Goal: Task Accomplishment & Management: Use online tool/utility

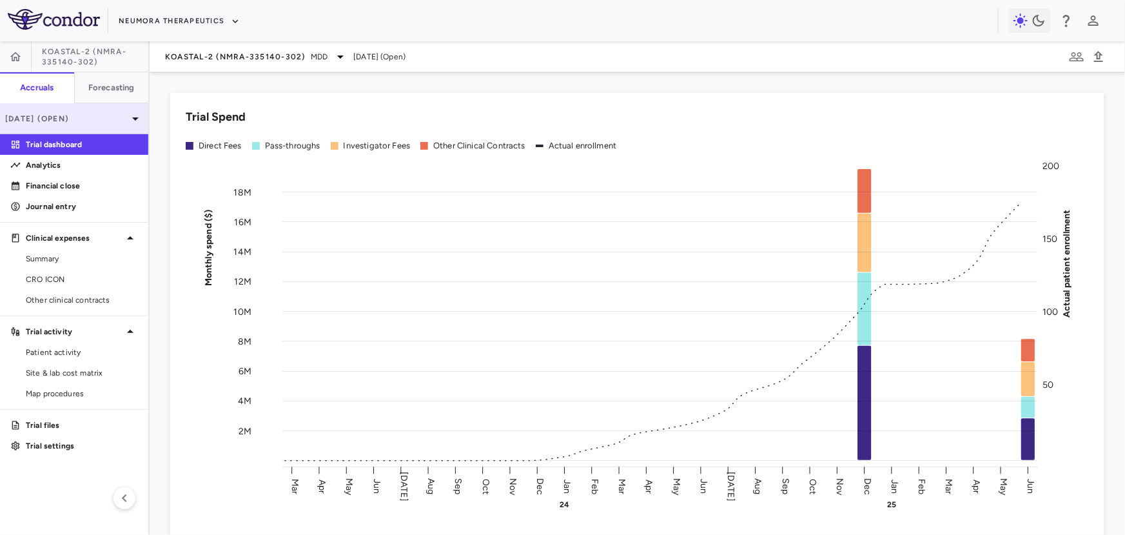
click at [101, 121] on p "[DATE] (Open)" at bounding box center [66, 119] width 123 height 12
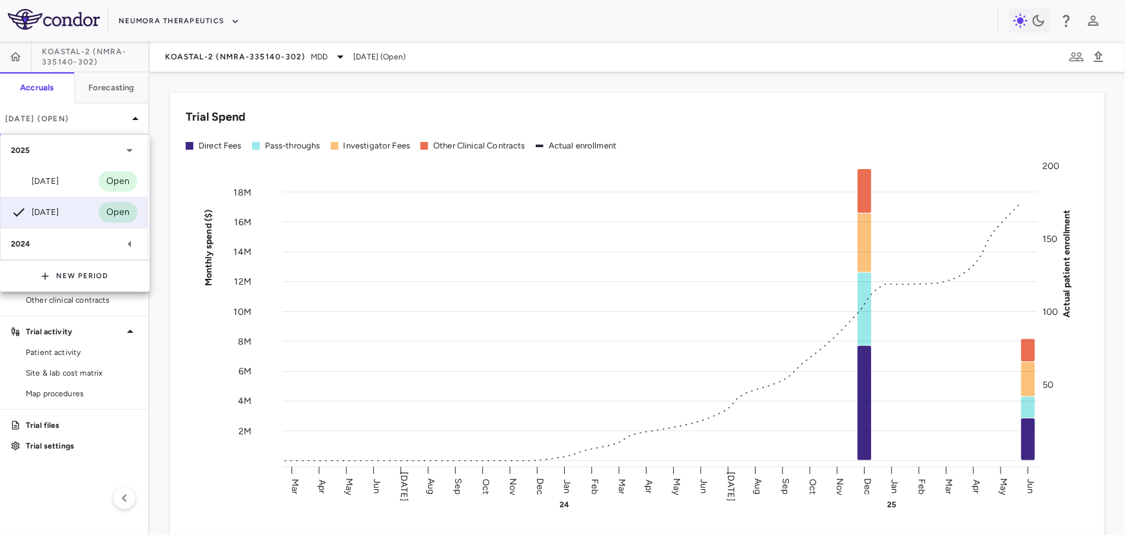
click at [99, 118] on div at bounding box center [562, 267] width 1125 height 535
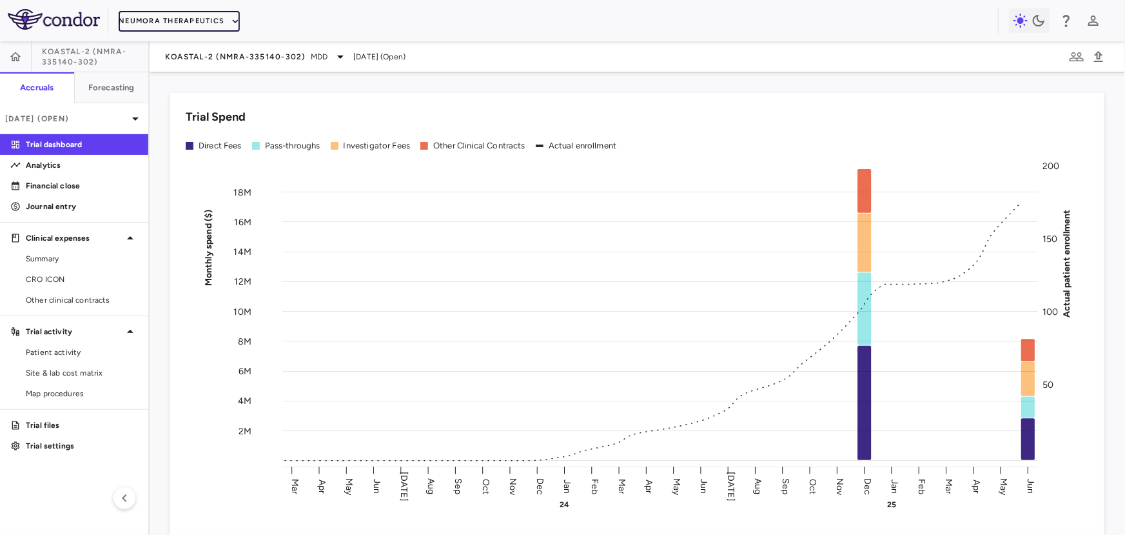
click at [168, 15] on button "Neumora Therapeutics" at bounding box center [179, 21] width 121 height 21
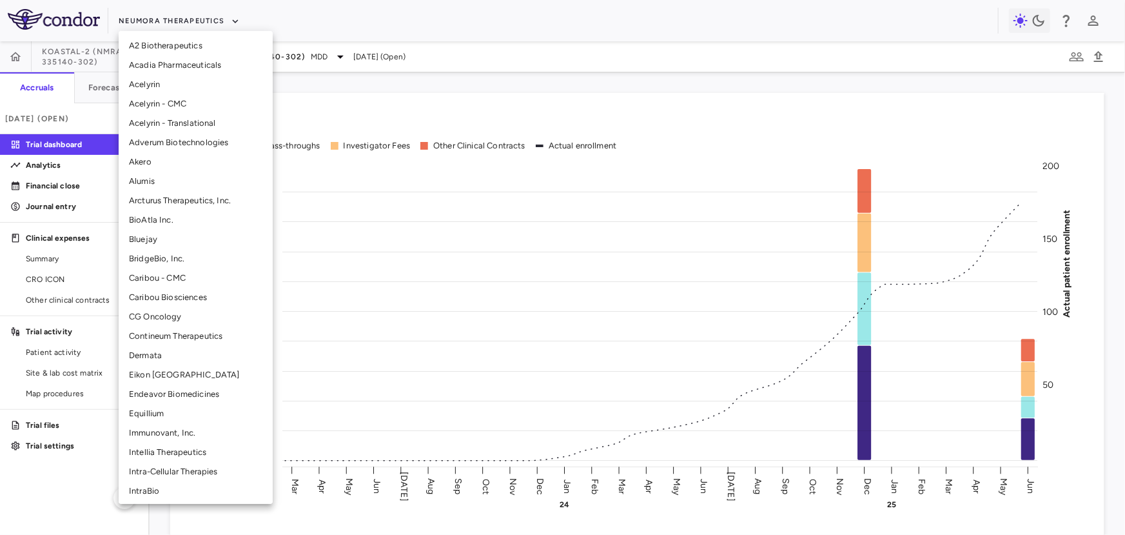
click at [146, 315] on li "CG Oncology" at bounding box center [196, 316] width 154 height 19
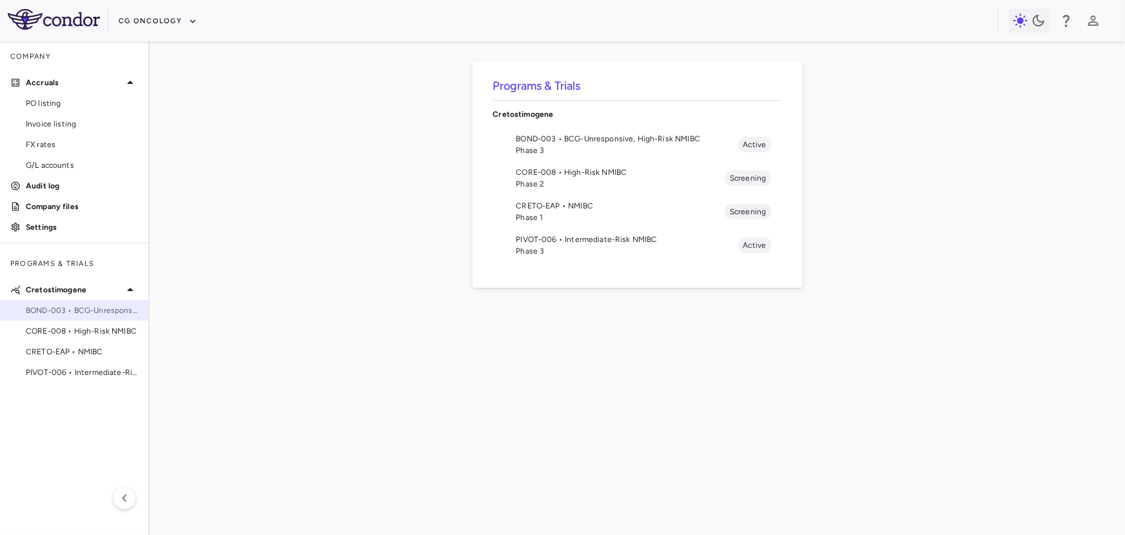
click at [86, 310] on span "BOND-003 • BCG-Unresponsive, High-Risk NMIBC" at bounding box center [82, 310] width 112 height 12
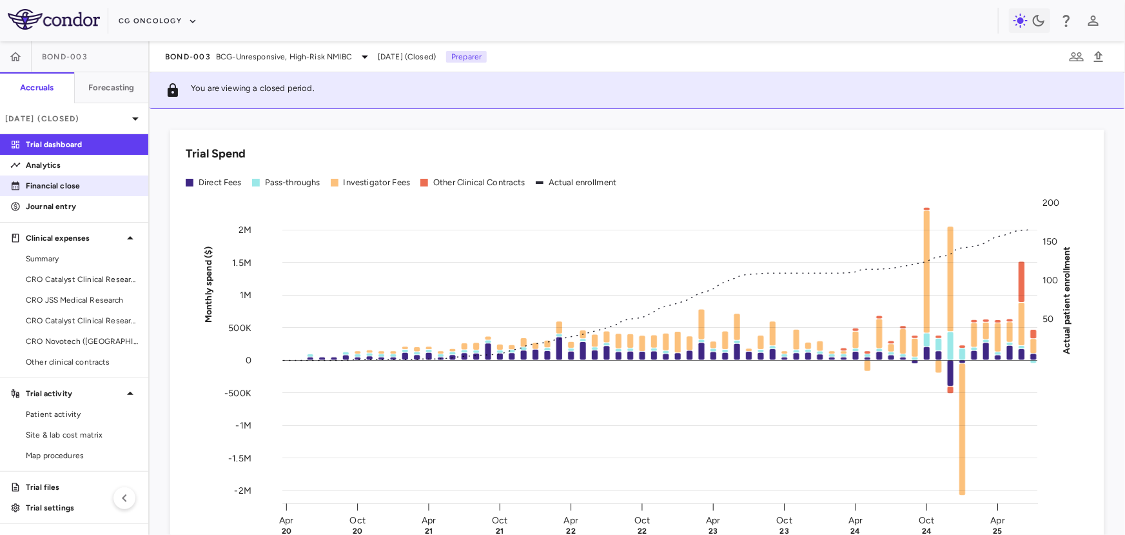
click at [72, 189] on p "Financial close" at bounding box center [82, 186] width 112 height 12
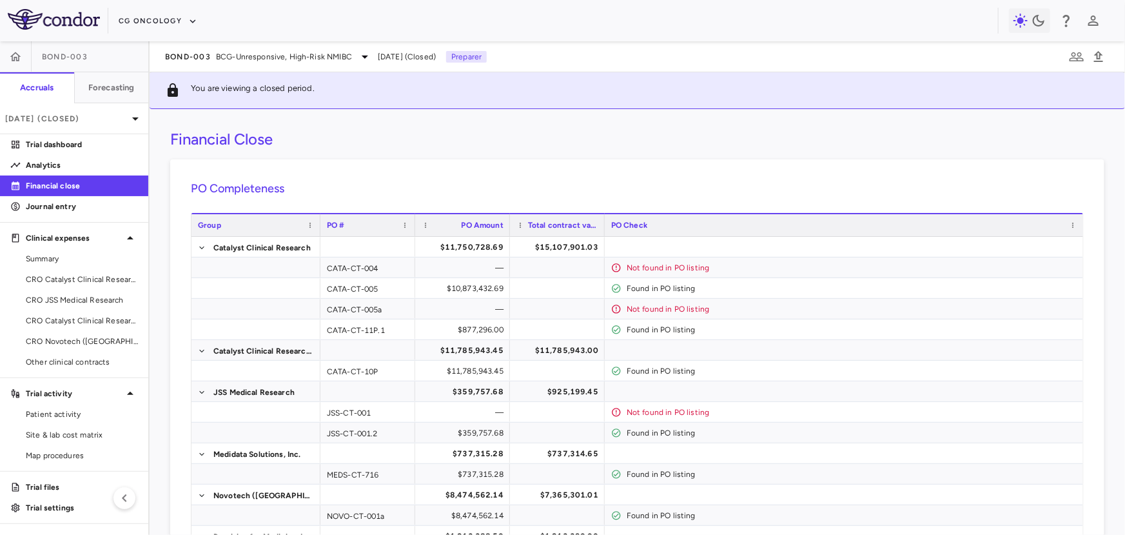
click at [1077, 133] on div "Financial Close" at bounding box center [637, 139] width 934 height 19
click at [19, 64] on button "button" at bounding box center [15, 56] width 31 height 31
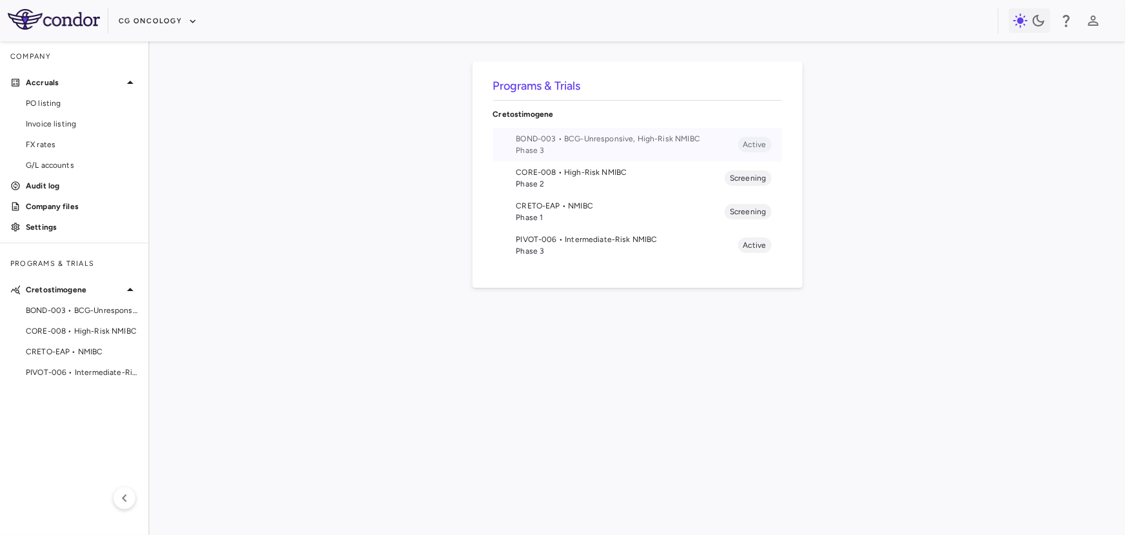
click at [635, 141] on span "BOND-003 • BCG-Unresponsive, High-Risk NMIBC" at bounding box center [627, 139] width 222 height 12
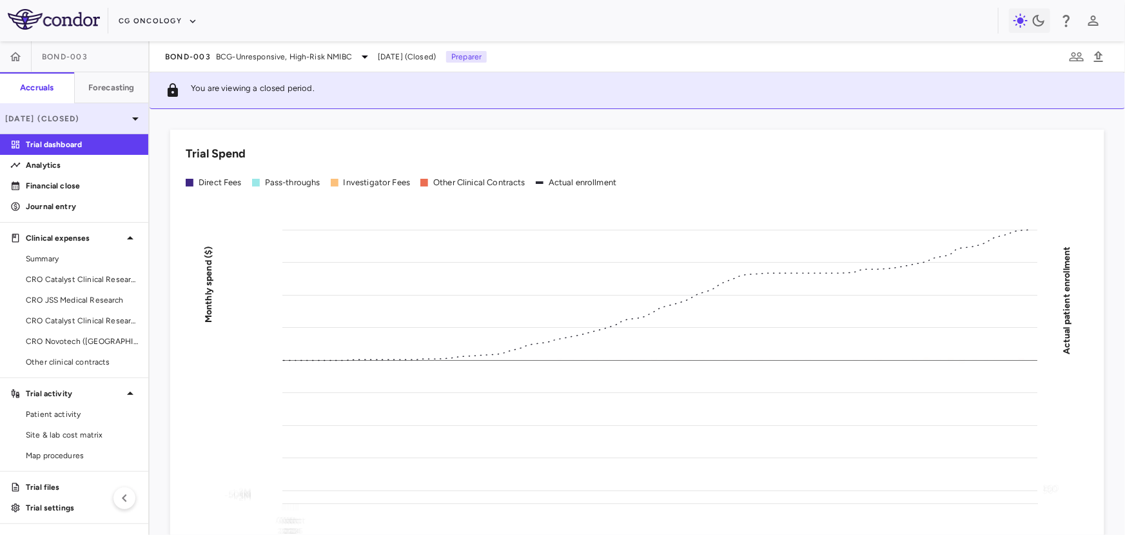
click at [125, 121] on p "Jul 2025 (Closed)" at bounding box center [66, 119] width 123 height 12
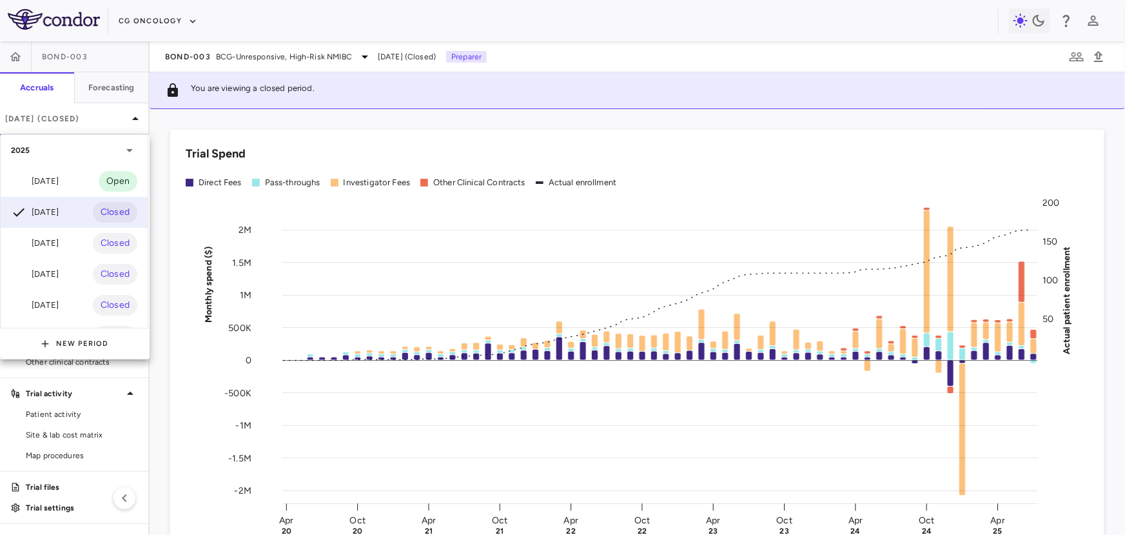
click at [123, 121] on div at bounding box center [562, 267] width 1125 height 535
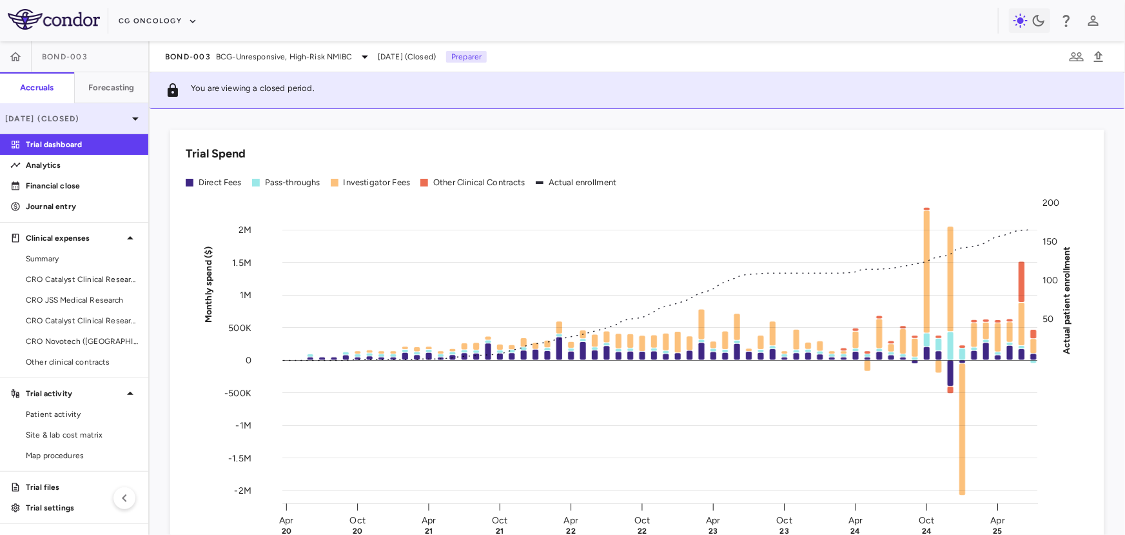
click at [124, 124] on div "Jul 2025 (Closed)" at bounding box center [74, 118] width 148 height 31
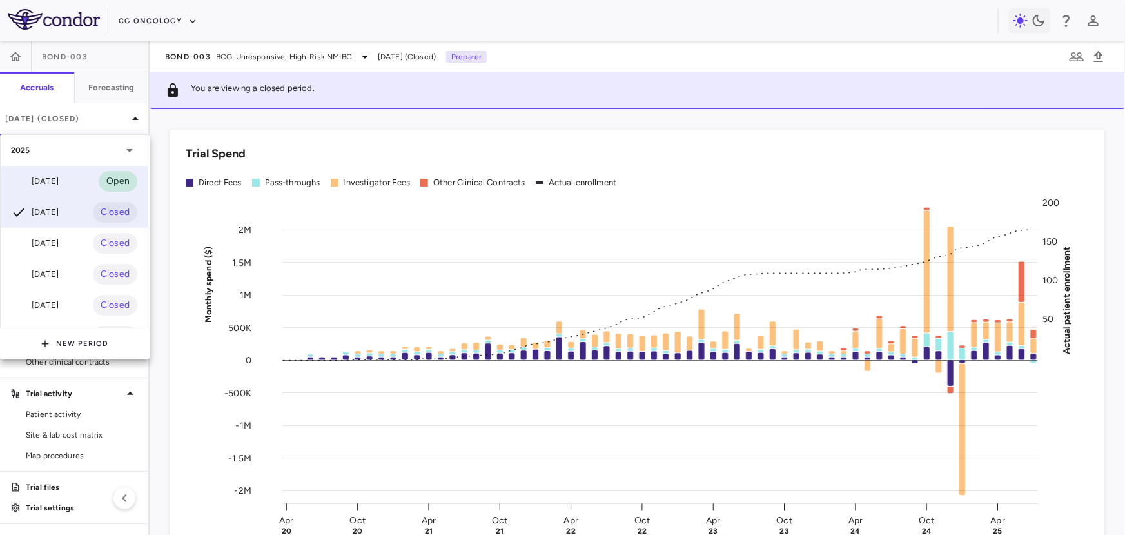
click at [75, 186] on div "Aug 2025 Open" at bounding box center [74, 181] width 147 height 31
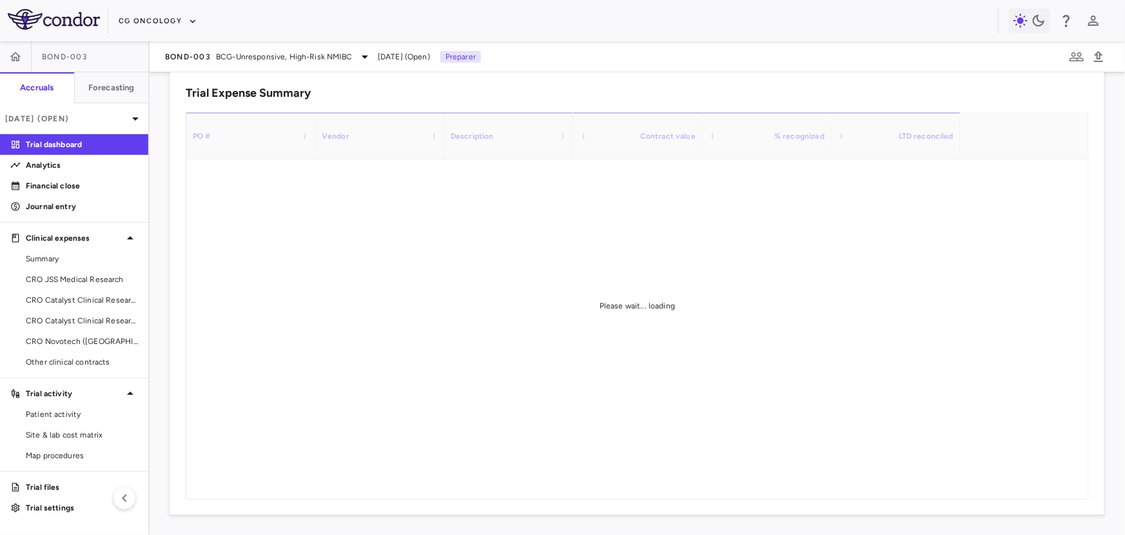
scroll to position [816, 0]
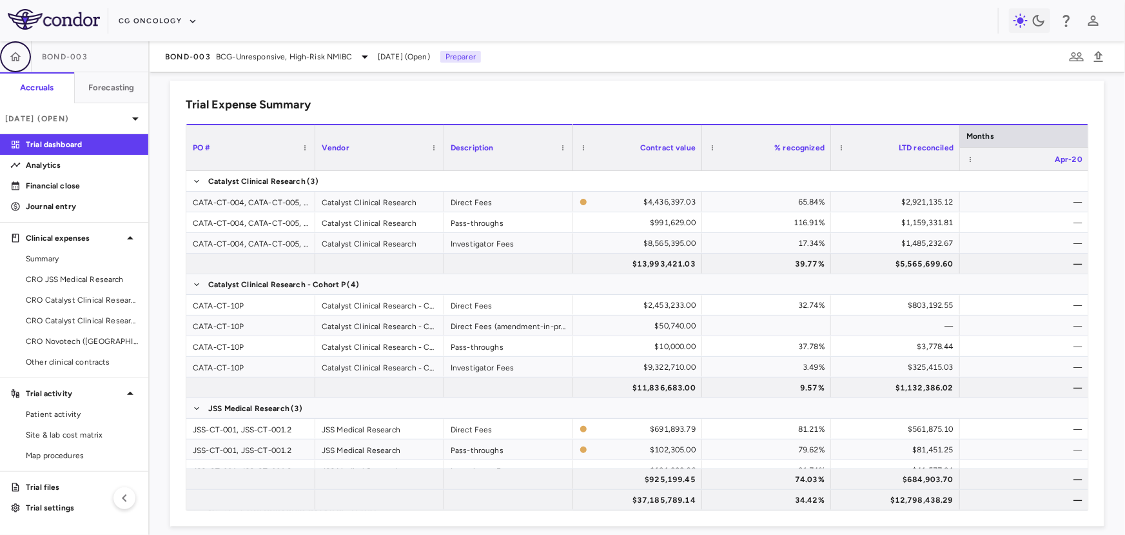
click at [22, 61] on button "button" at bounding box center [15, 56] width 31 height 31
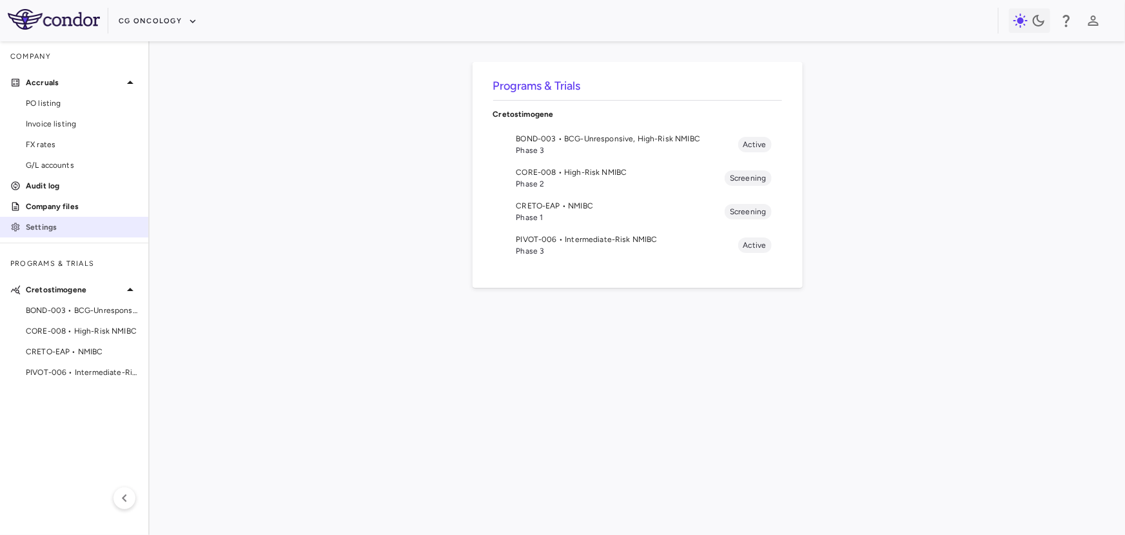
click at [48, 228] on p "Settings" at bounding box center [82, 227] width 112 height 12
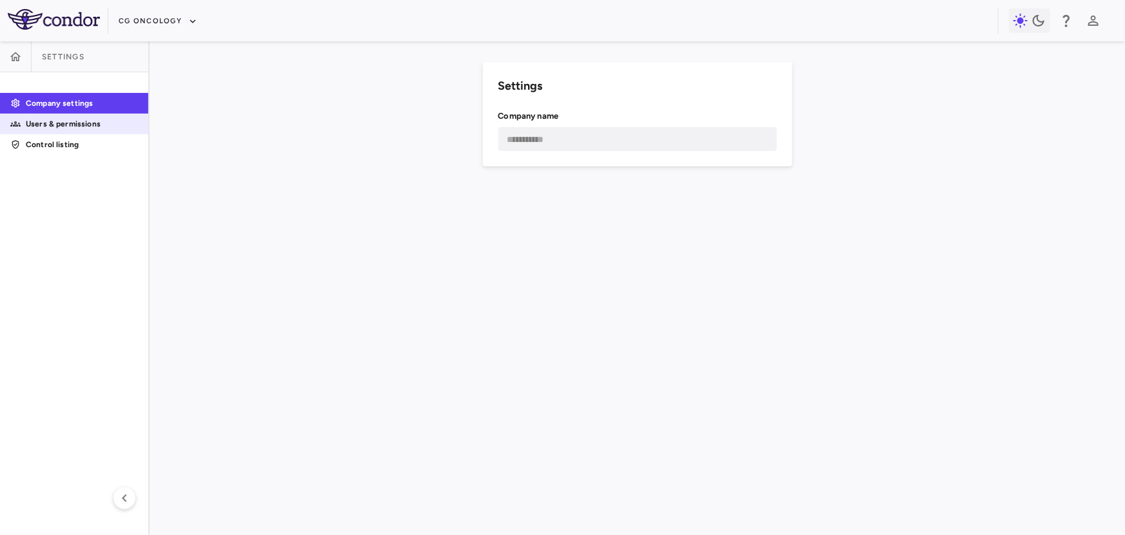
click at [96, 124] on p "Users & permissions" at bounding box center [82, 124] width 112 height 12
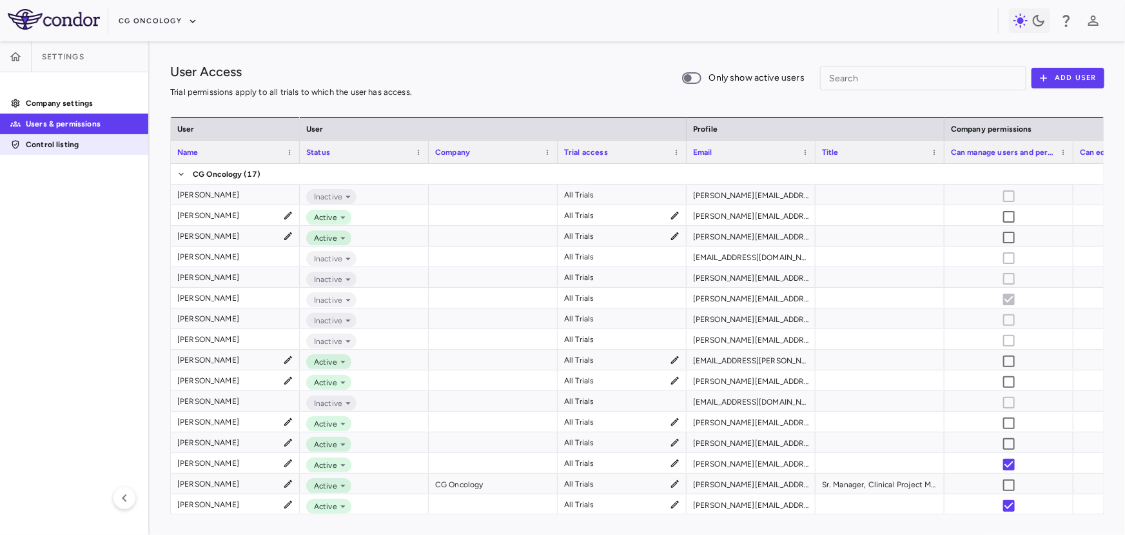
click at [59, 144] on p "Control listing" at bounding box center [82, 145] width 112 height 12
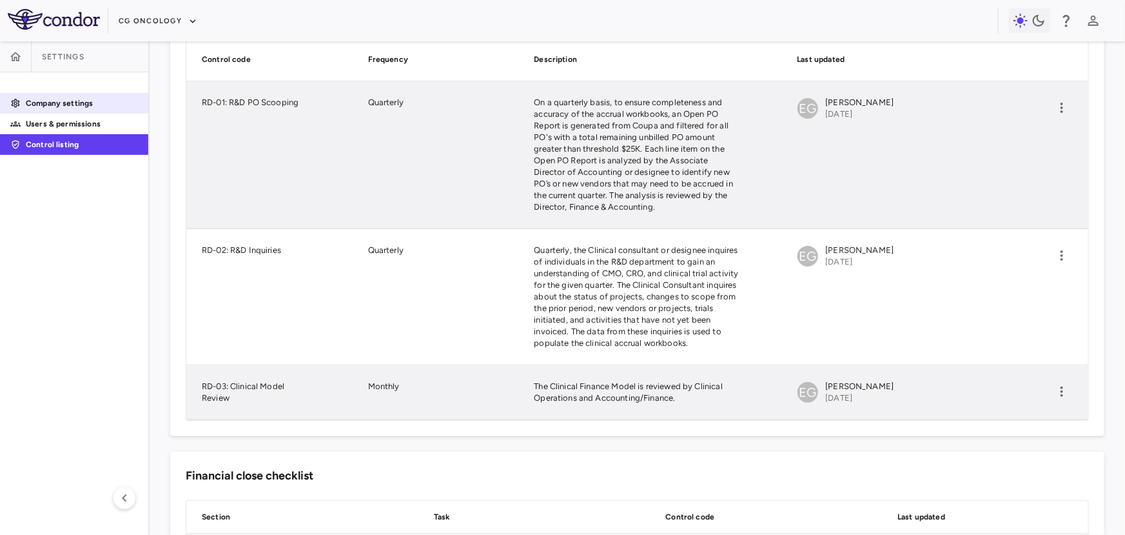
scroll to position [86, 0]
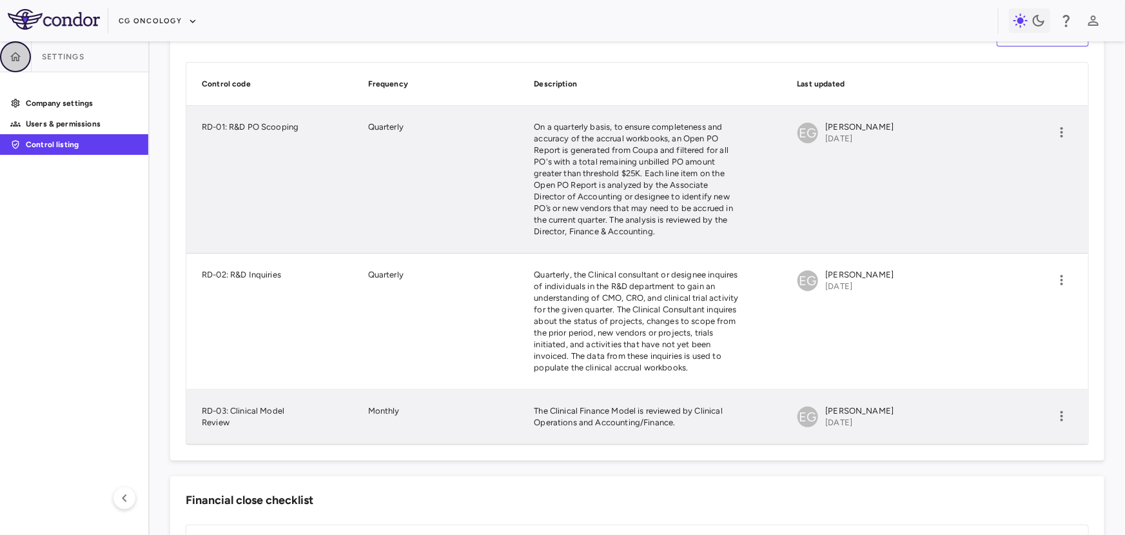
click at [17, 59] on icon "button" at bounding box center [15, 56] width 11 height 9
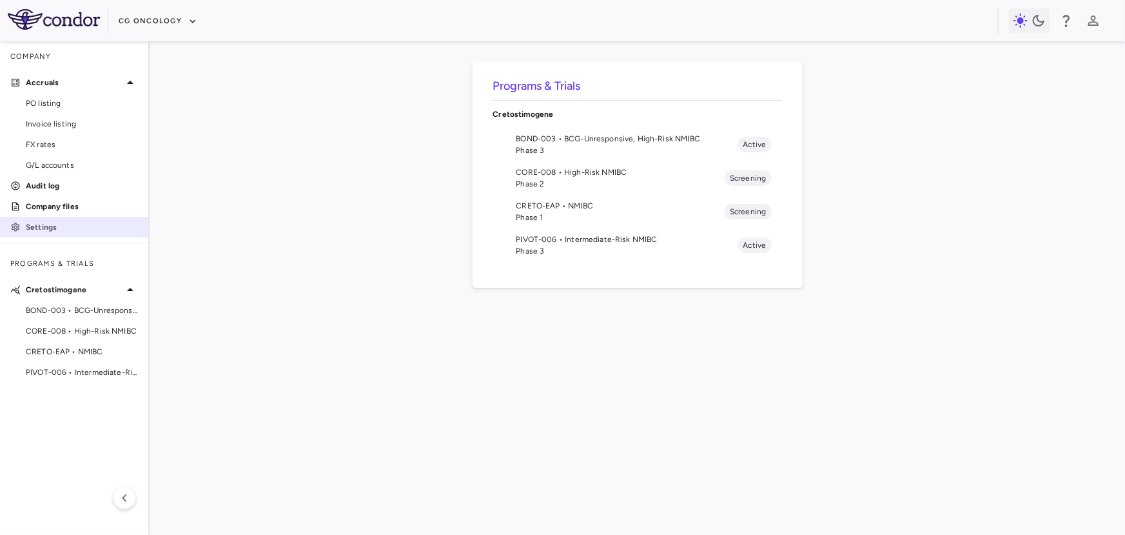
click at [60, 235] on link "Settings" at bounding box center [74, 226] width 148 height 19
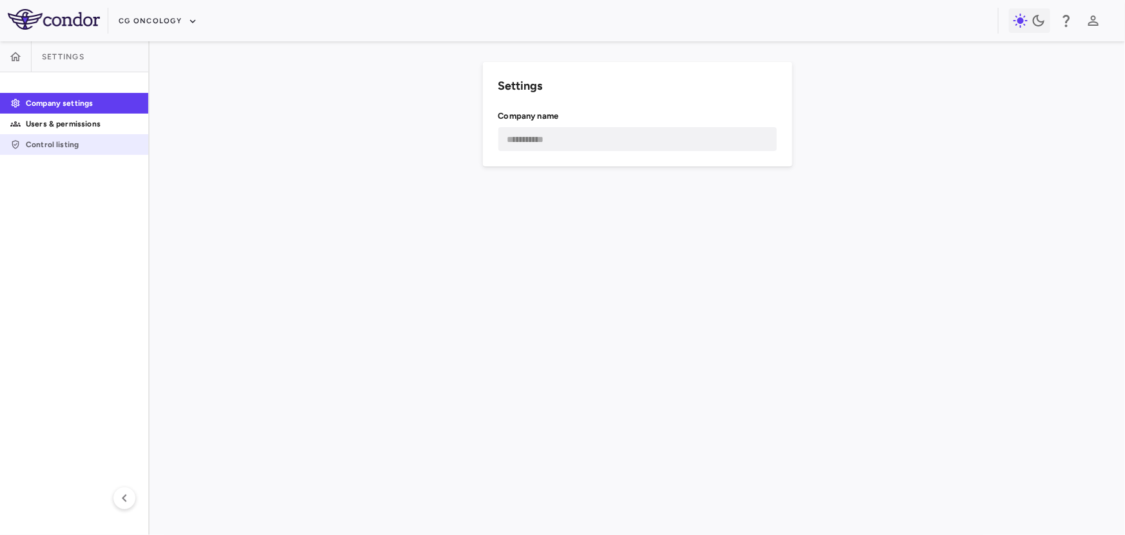
click at [96, 150] on p "Control listing" at bounding box center [82, 145] width 112 height 12
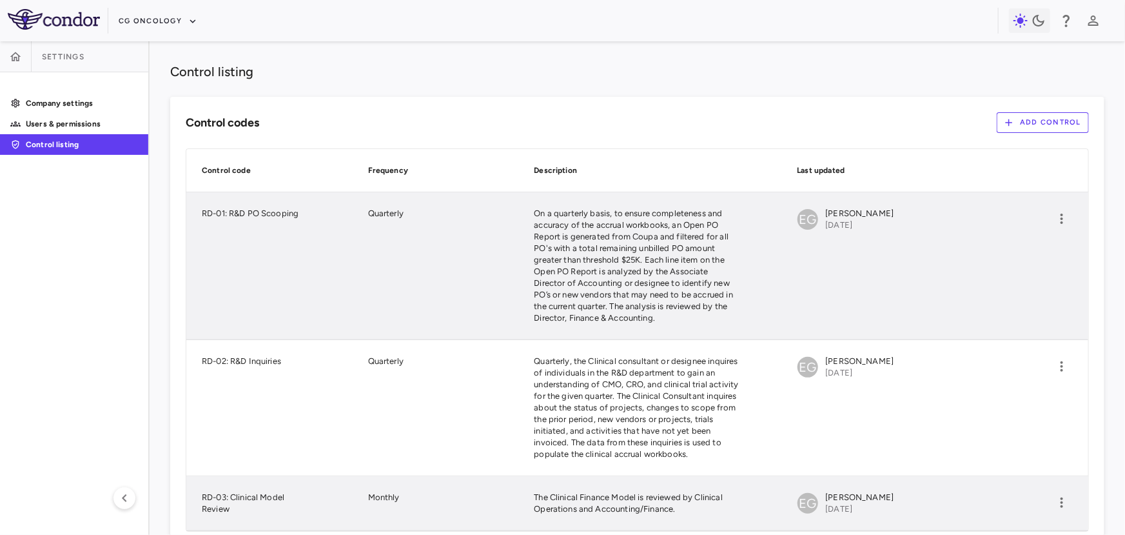
click at [95, 150] on p "Control listing" at bounding box center [82, 145] width 112 height 12
click at [106, 126] on p "Users & permissions" at bounding box center [82, 124] width 112 height 12
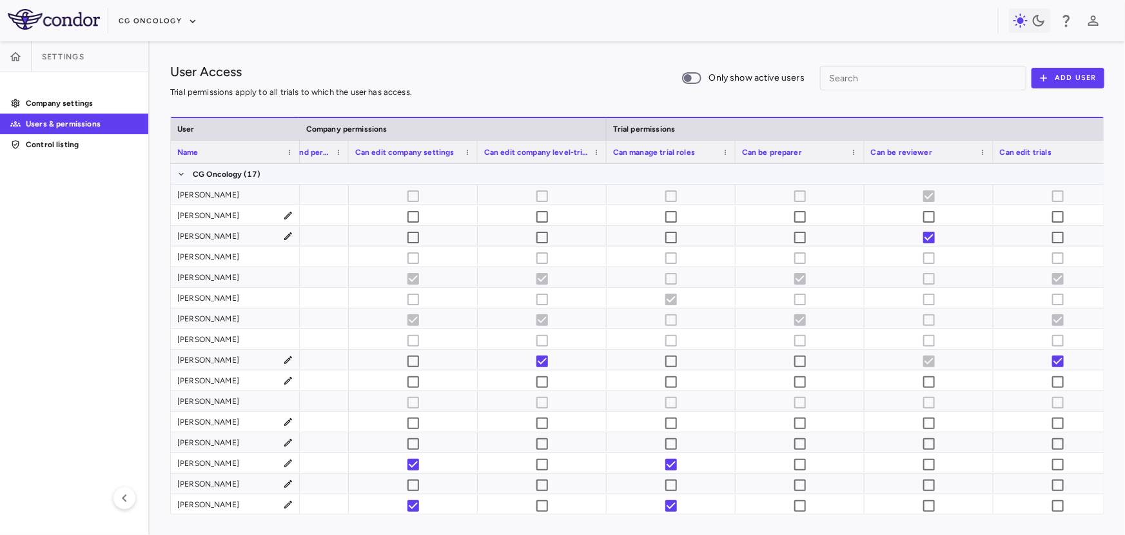
scroll to position [0, 698]
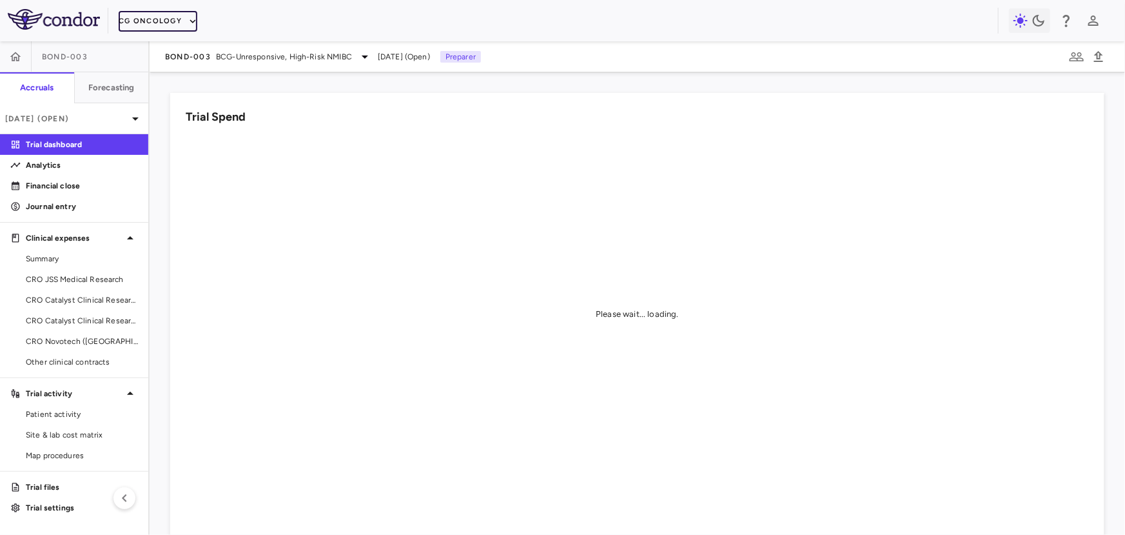
click at [161, 21] on button "CG Oncology" at bounding box center [158, 21] width 79 height 21
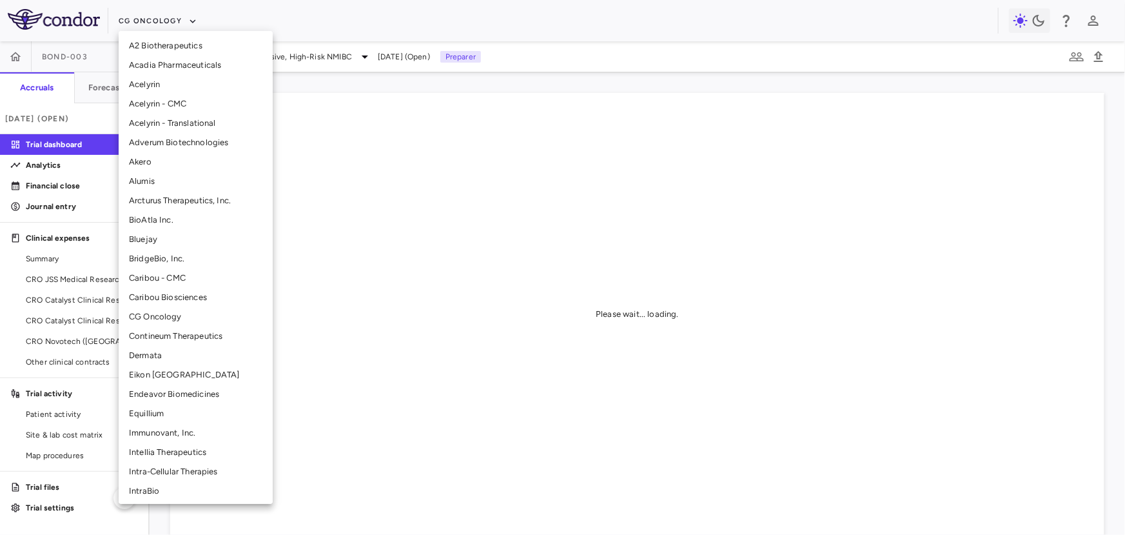
scroll to position [19, 0]
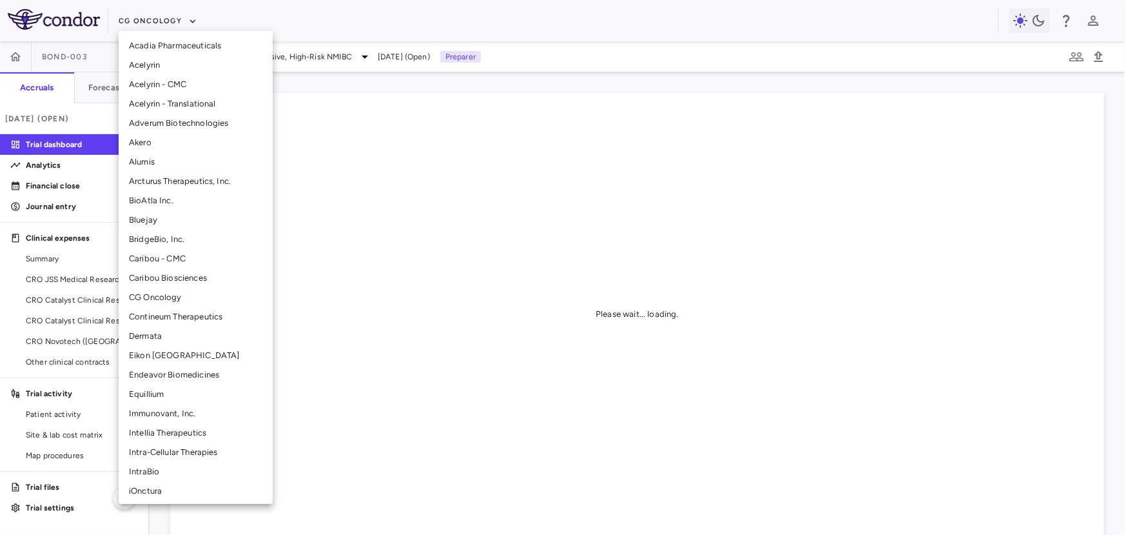
click at [169, 431] on li "Intellia Therapeutics" at bounding box center [196, 432] width 154 height 19
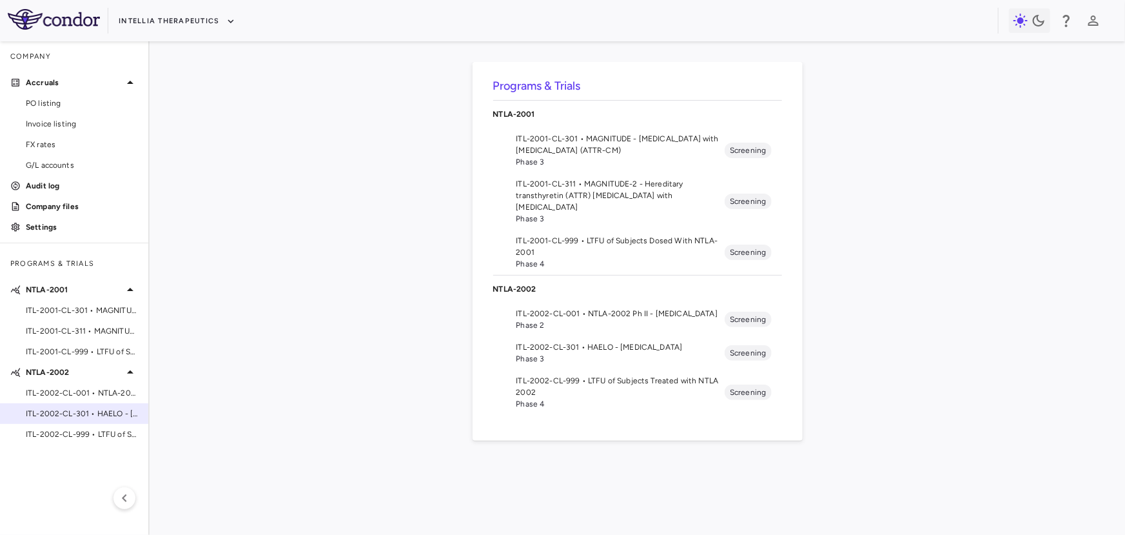
click at [81, 410] on span "ITL-2002-CL-301 • HAELO - [MEDICAL_DATA]" at bounding box center [82, 414] width 112 height 12
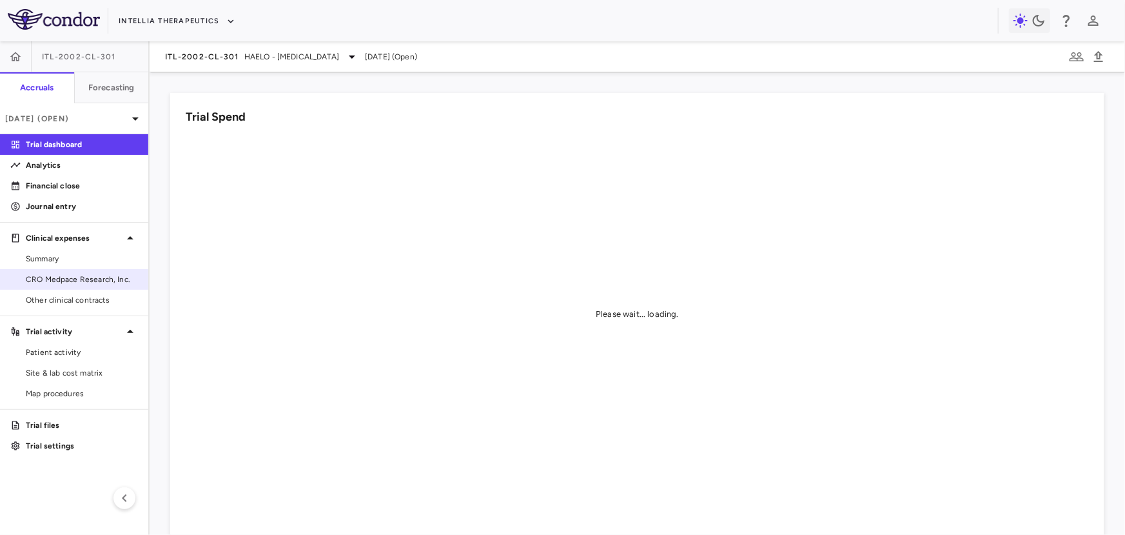
click at [102, 277] on span "CRO Medpace Research, Inc." at bounding box center [82, 279] width 112 height 12
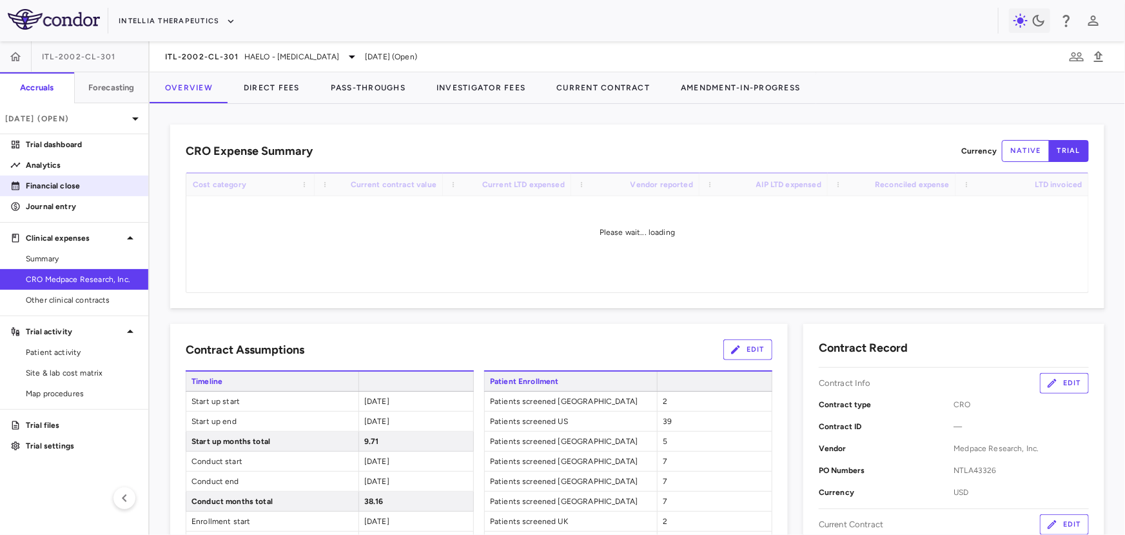
click at [84, 186] on p "Financial close" at bounding box center [82, 186] width 112 height 12
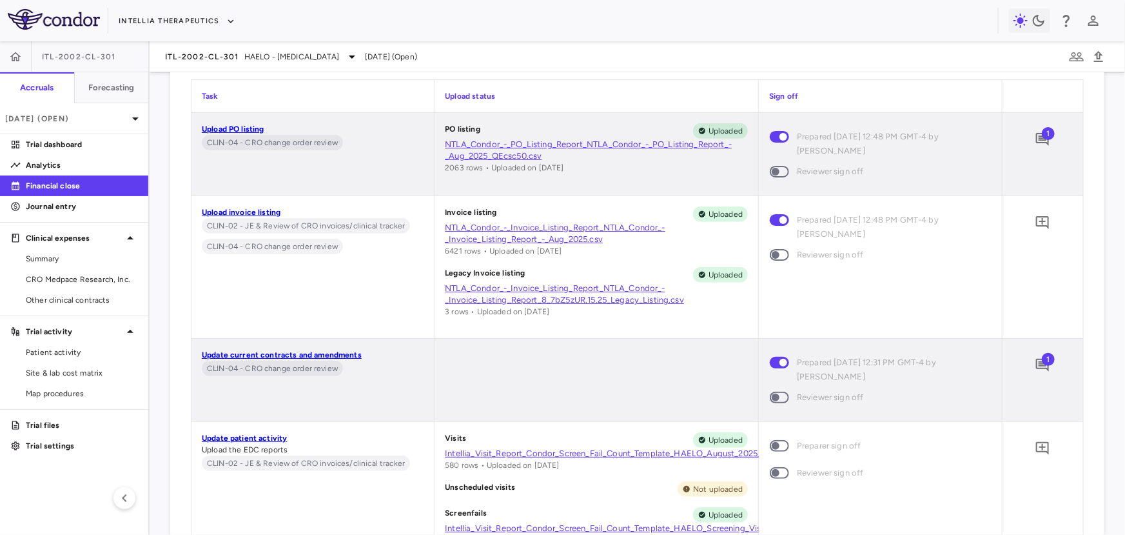
scroll to position [5434, 0]
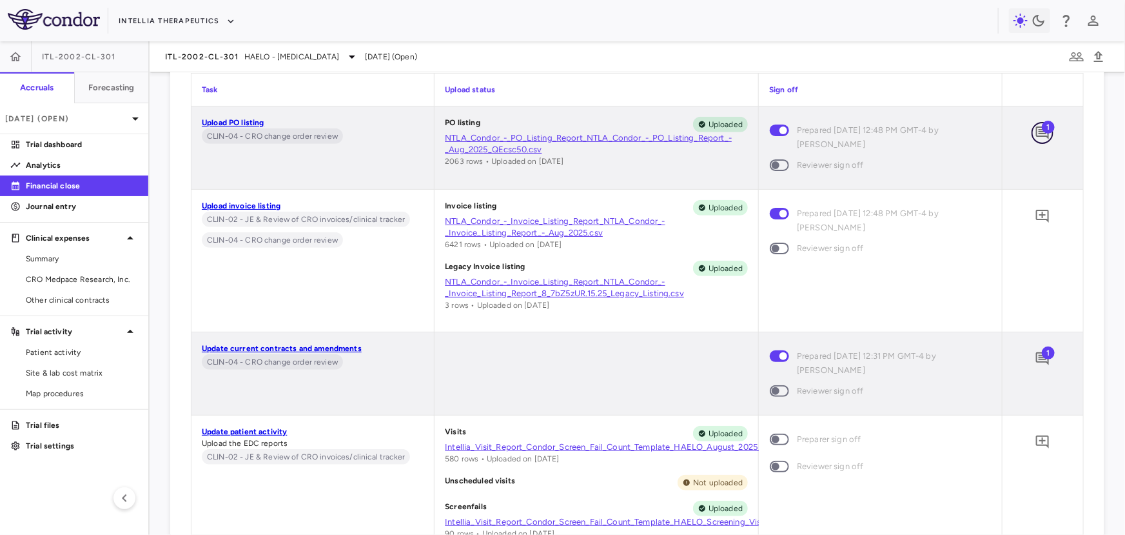
click at [1041, 141] on button "button" at bounding box center [1043, 133] width 22 height 22
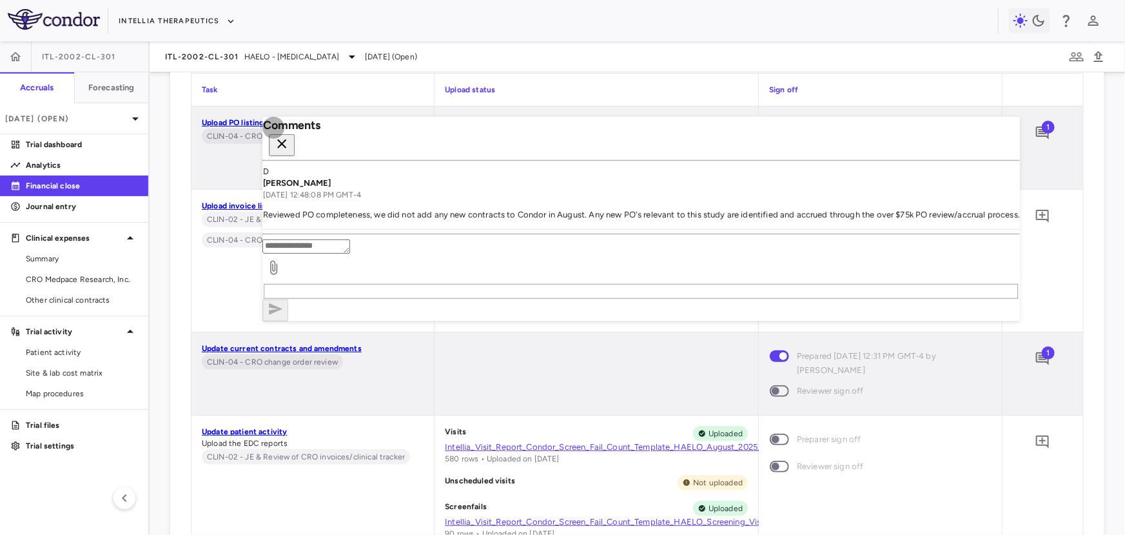
click at [290, 142] on icon "button" at bounding box center [282, 143] width 15 height 15
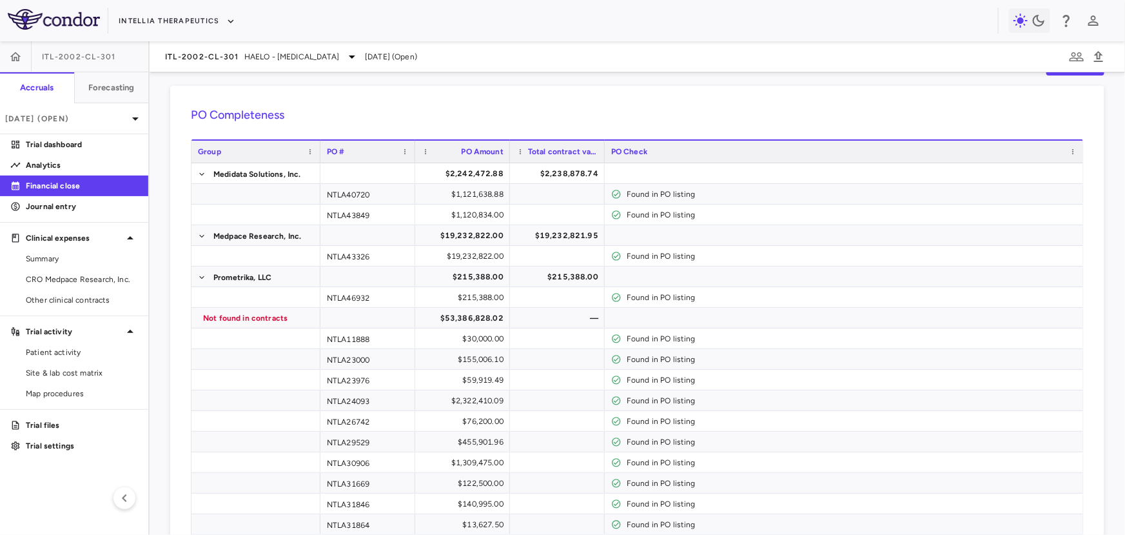
scroll to position [51, 0]
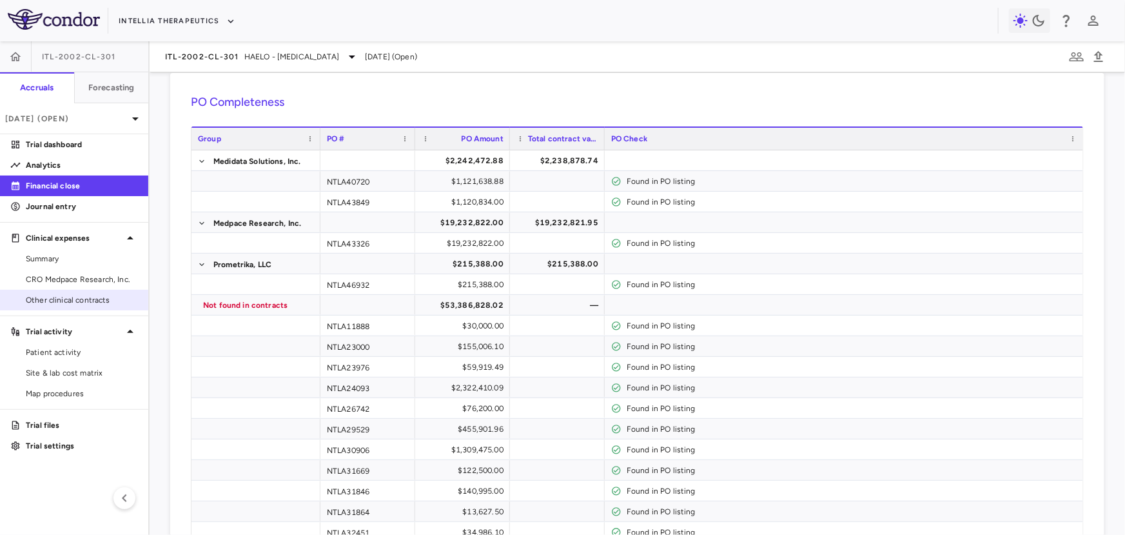
click at [92, 305] on link "Other clinical contracts" at bounding box center [74, 299] width 148 height 19
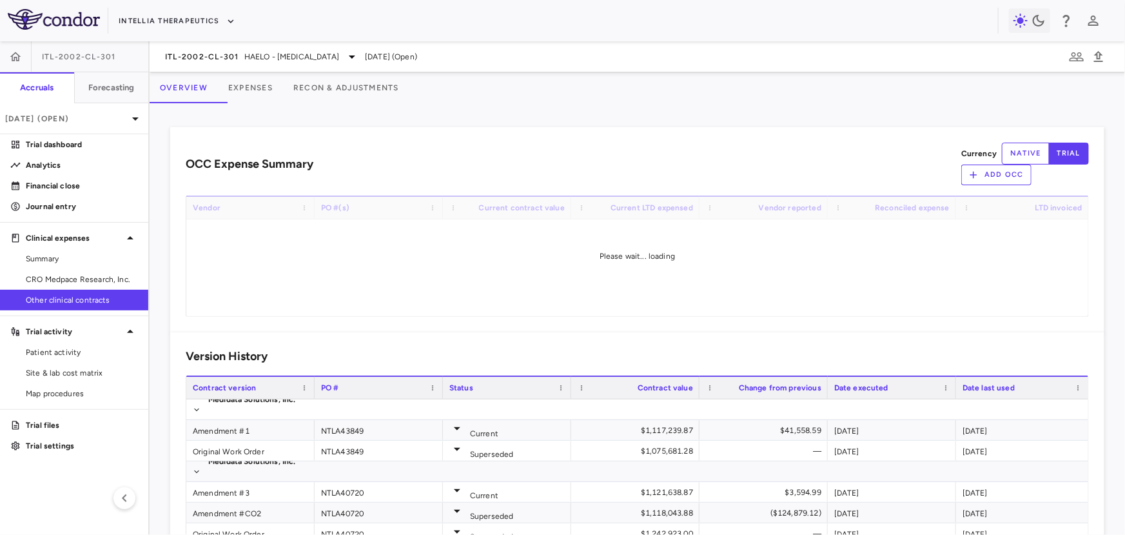
scroll to position [84, 0]
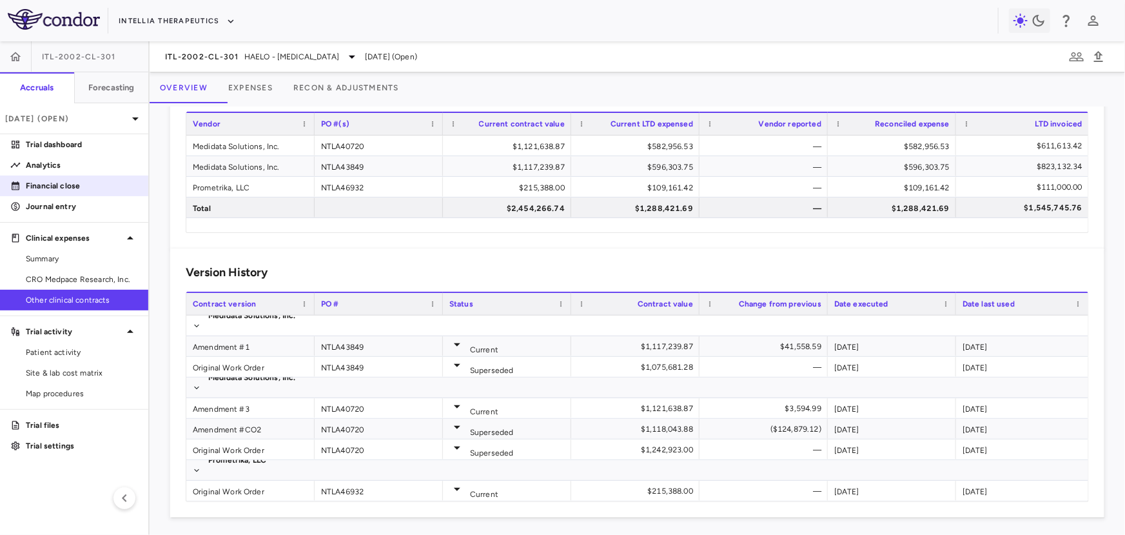
click at [74, 192] on link "Financial close" at bounding box center [74, 185] width 148 height 19
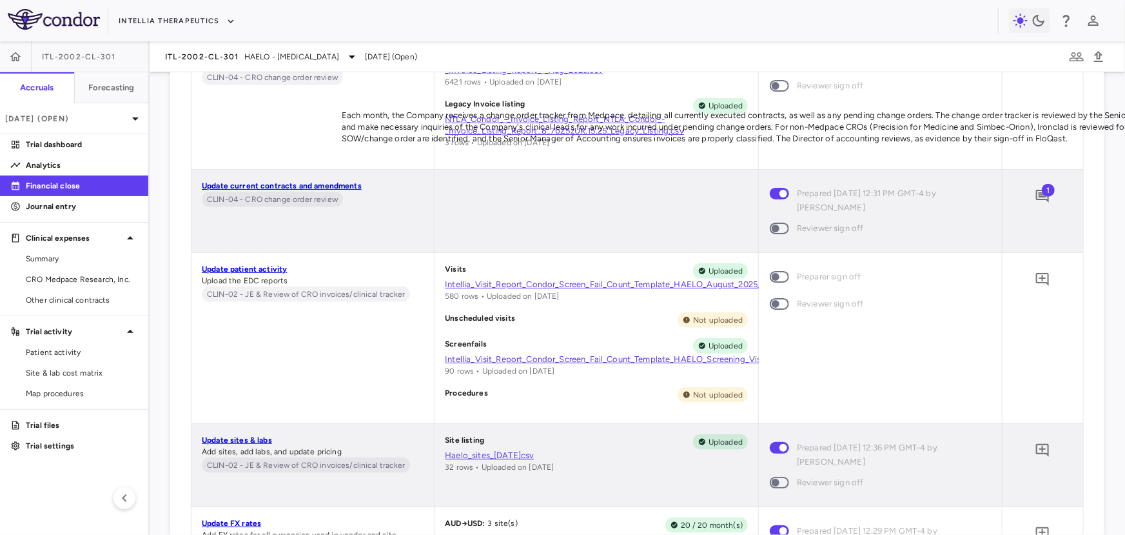
scroll to position [5391, 0]
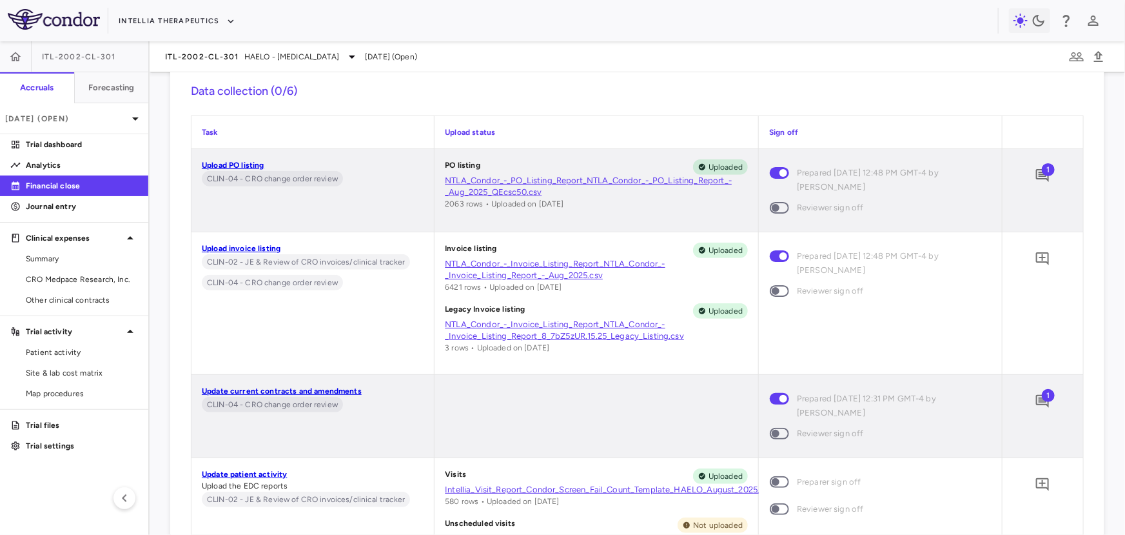
click at [535, 262] on link "NTLA_Condor_-_Invoice_Listing_Report_NTLA_Condor_-_Invoice_Listing_Report_-_Aug…" at bounding box center [596, 269] width 303 height 23
click at [73, 270] on link "CRO Medpace Research, Inc." at bounding box center [74, 279] width 148 height 19
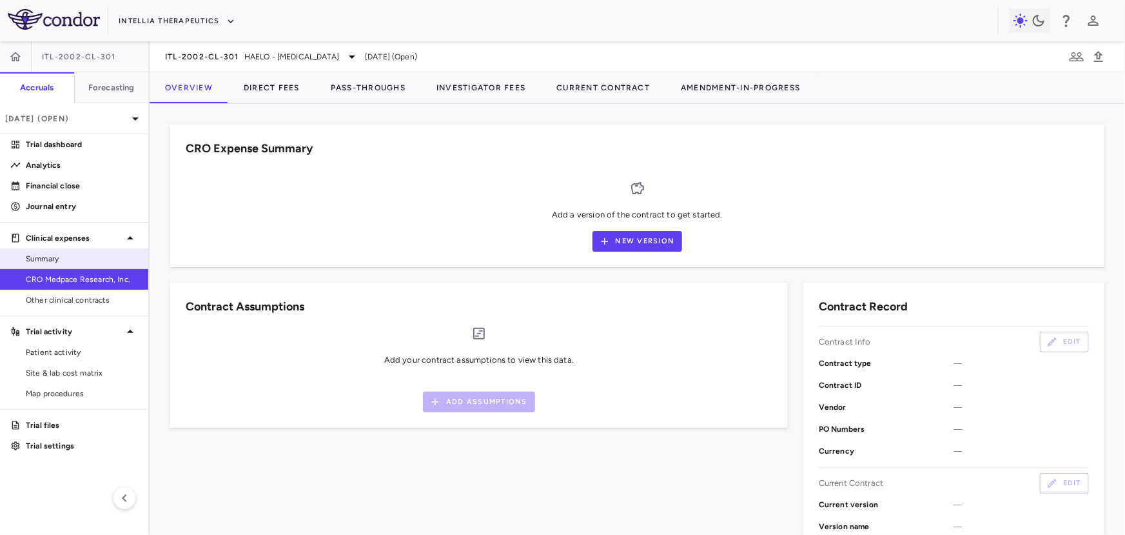
click at [78, 262] on span "Summary" at bounding box center [82, 259] width 112 height 12
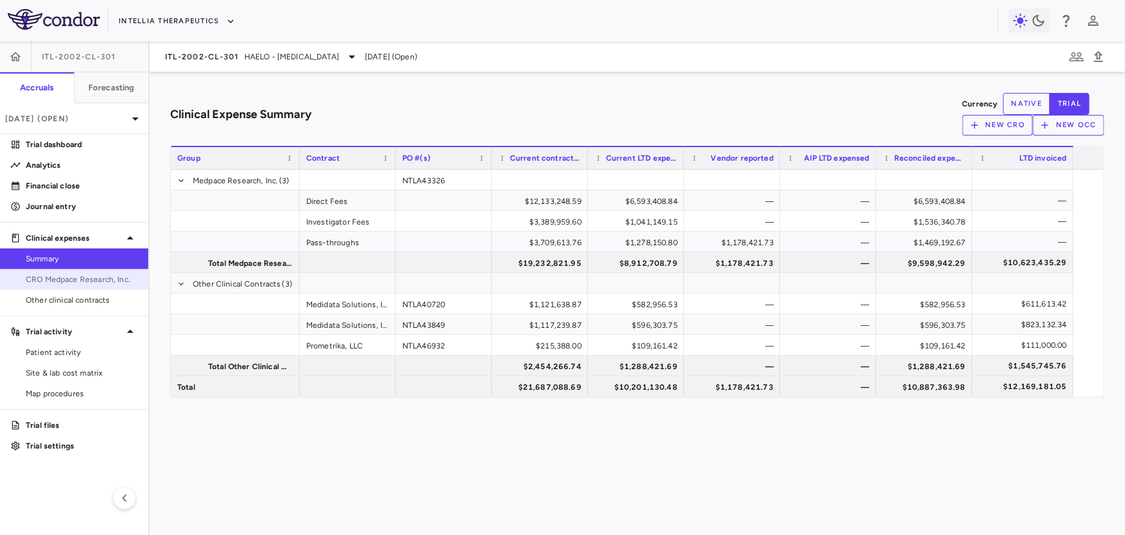
click at [93, 279] on span "CRO Medpace Research, Inc." at bounding box center [82, 279] width 112 height 12
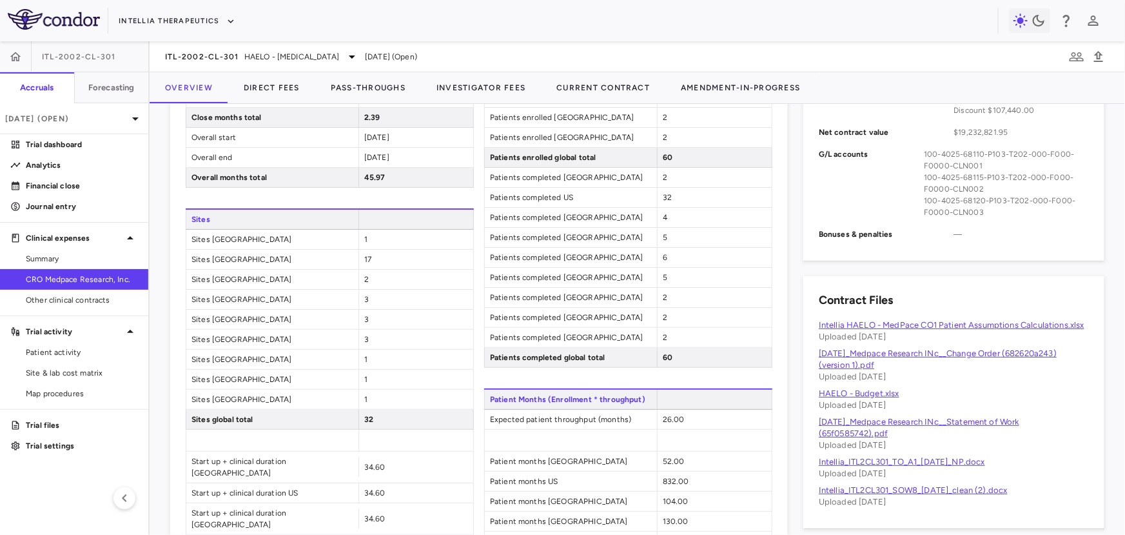
scroll to position [629, 0]
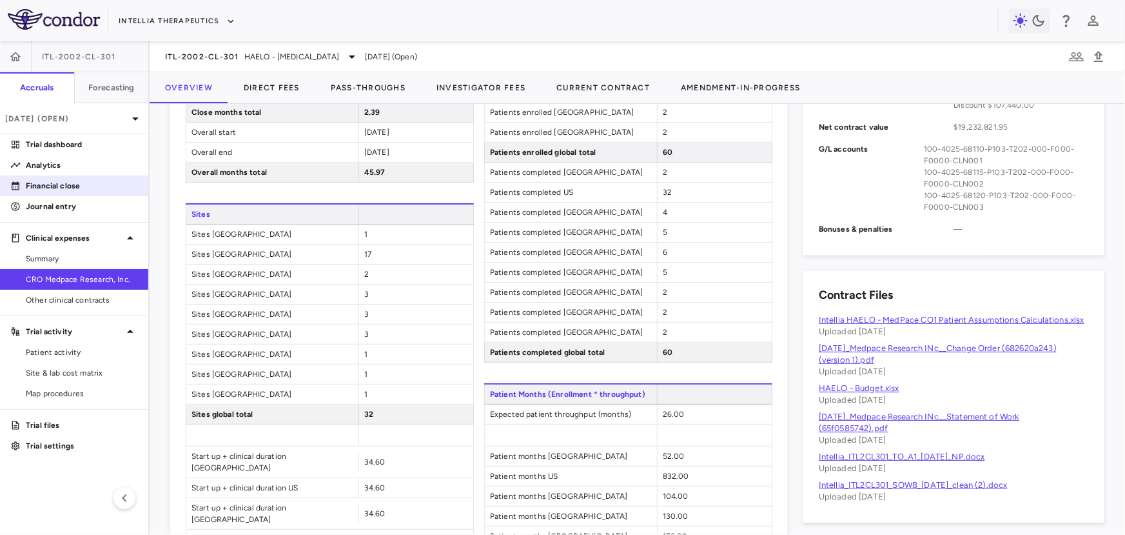
click at [54, 185] on p "Financial close" at bounding box center [82, 186] width 112 height 12
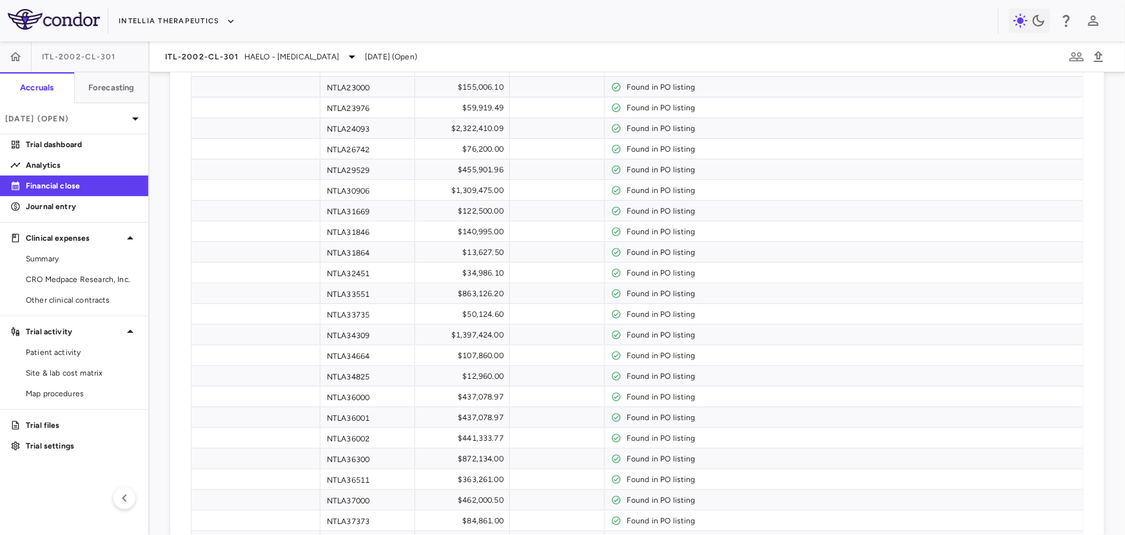
scroll to position [5434, 0]
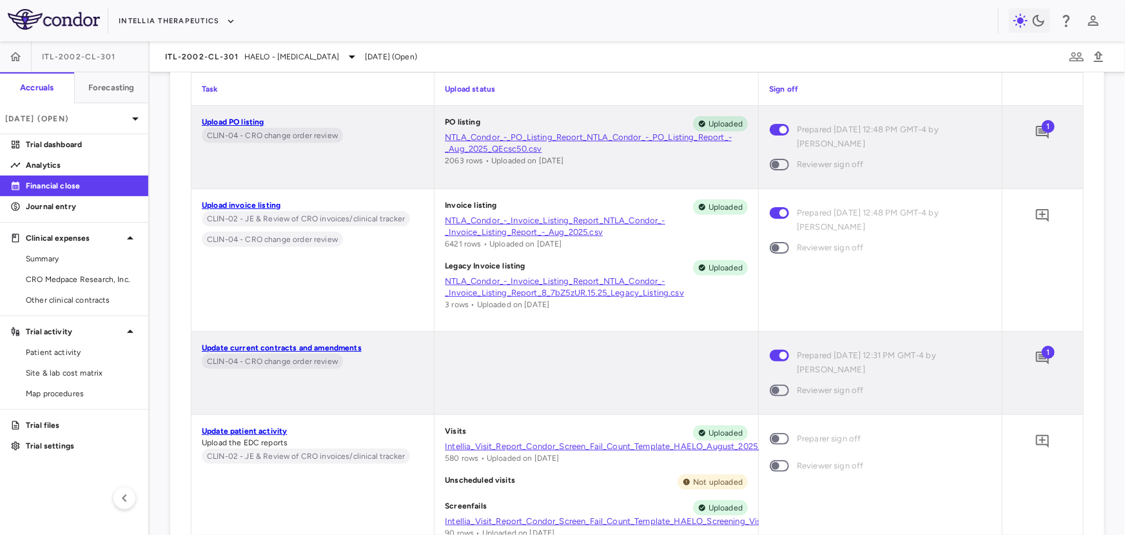
click at [506, 139] on link "NTLA_Condor_-_PO_Listing_Report_NTLA_Condor_-_PO_Listing_Report_-_Aug_2025_QEcs…" at bounding box center [596, 143] width 303 height 23
click at [73, 188] on p "Financial close" at bounding box center [82, 186] width 112 height 12
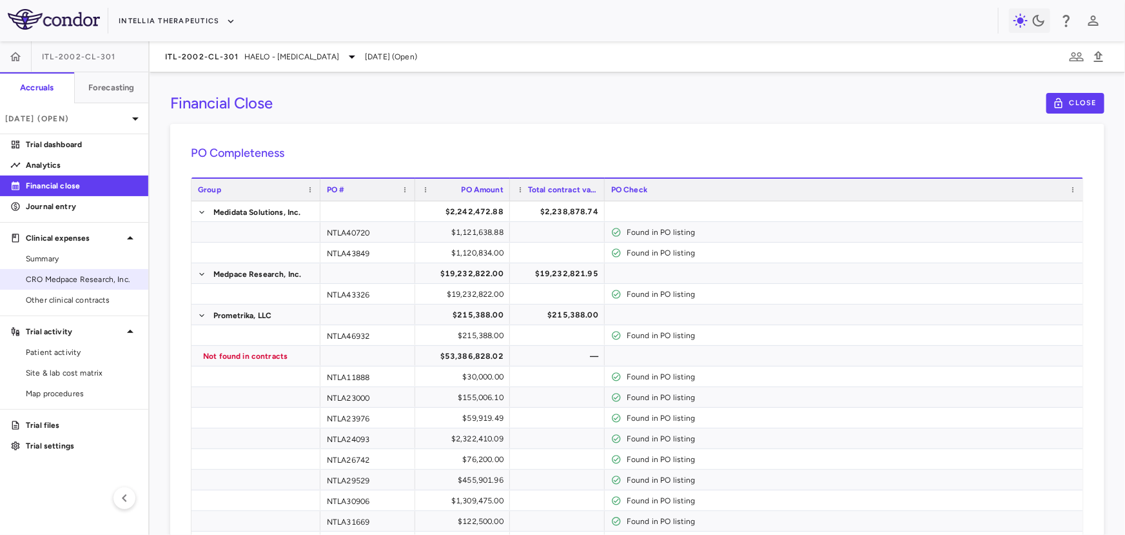
click at [101, 275] on span "CRO Medpace Research, Inc." at bounding box center [82, 279] width 112 height 12
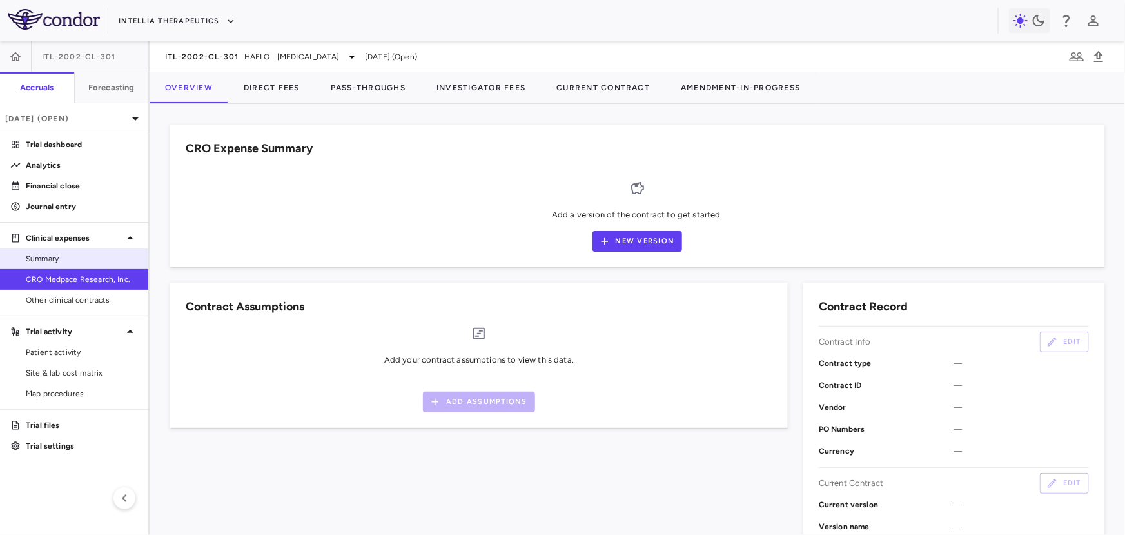
click at [99, 259] on span "Summary" at bounding box center [82, 259] width 112 height 12
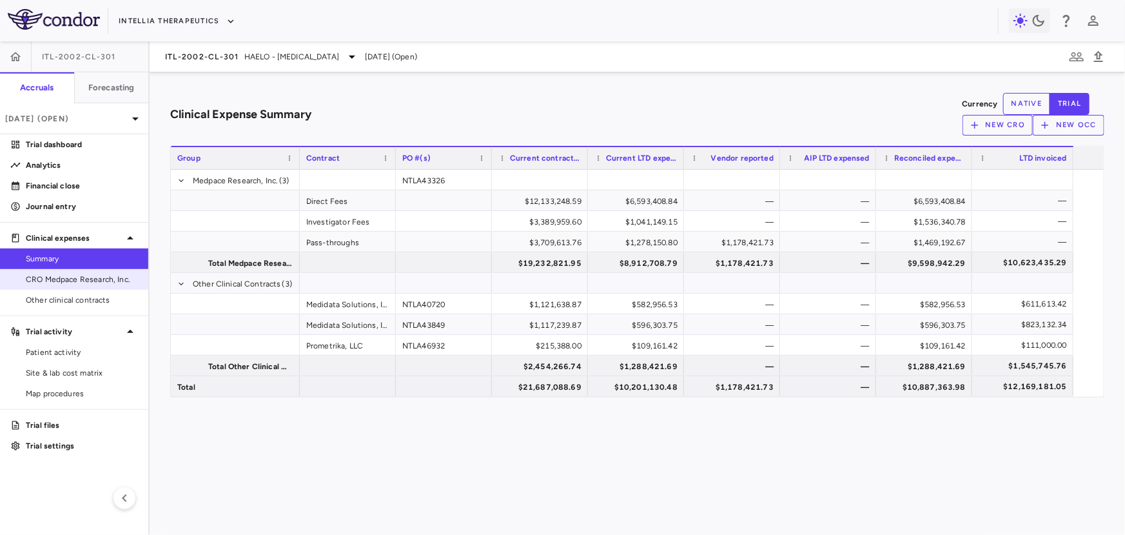
click at [84, 279] on span "CRO Medpace Research, Inc." at bounding box center [82, 279] width 112 height 12
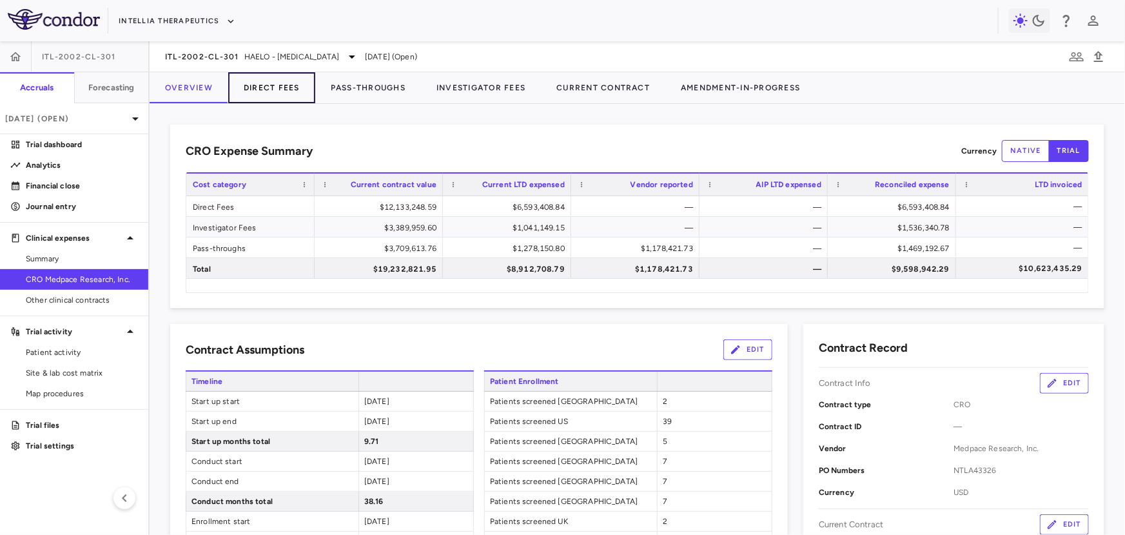
click at [278, 90] on button "Direct Fees" at bounding box center [271, 87] width 87 height 31
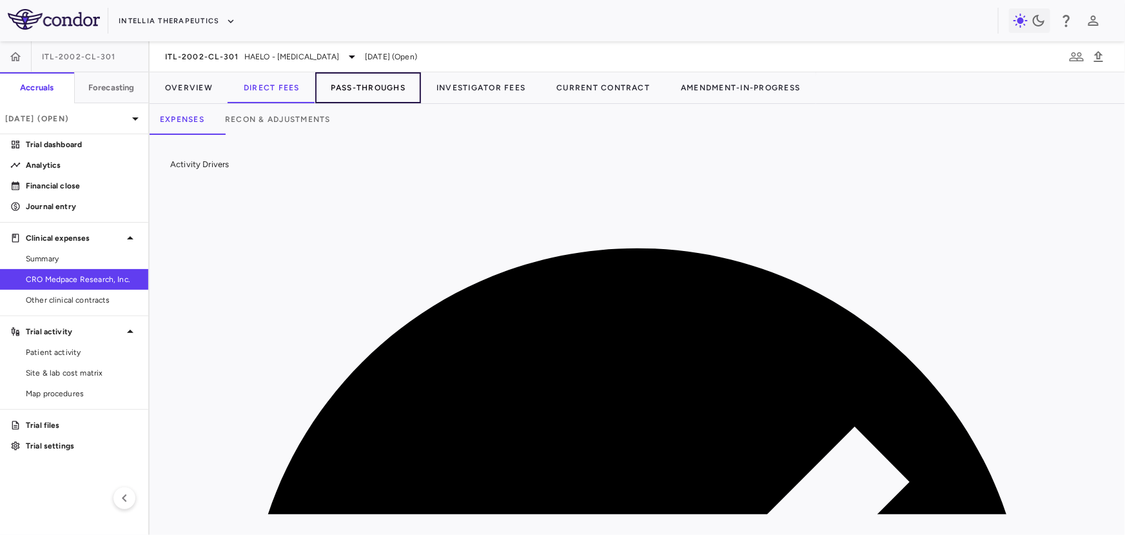
click at [390, 92] on button "Pass-Throughs" at bounding box center [368, 87] width 106 height 31
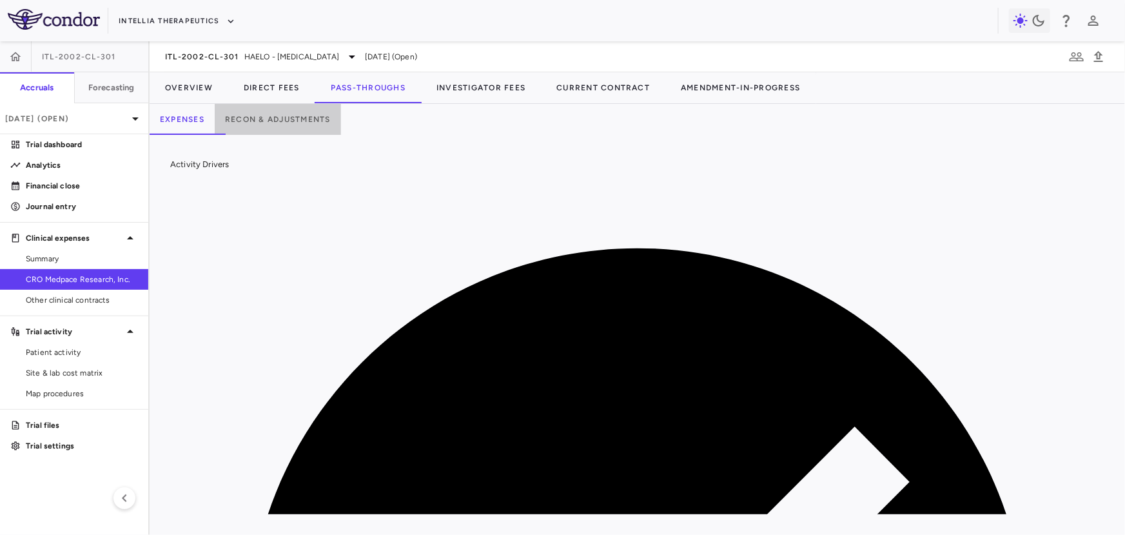
click at [311, 117] on button "Recon & Adjustments" at bounding box center [278, 119] width 126 height 31
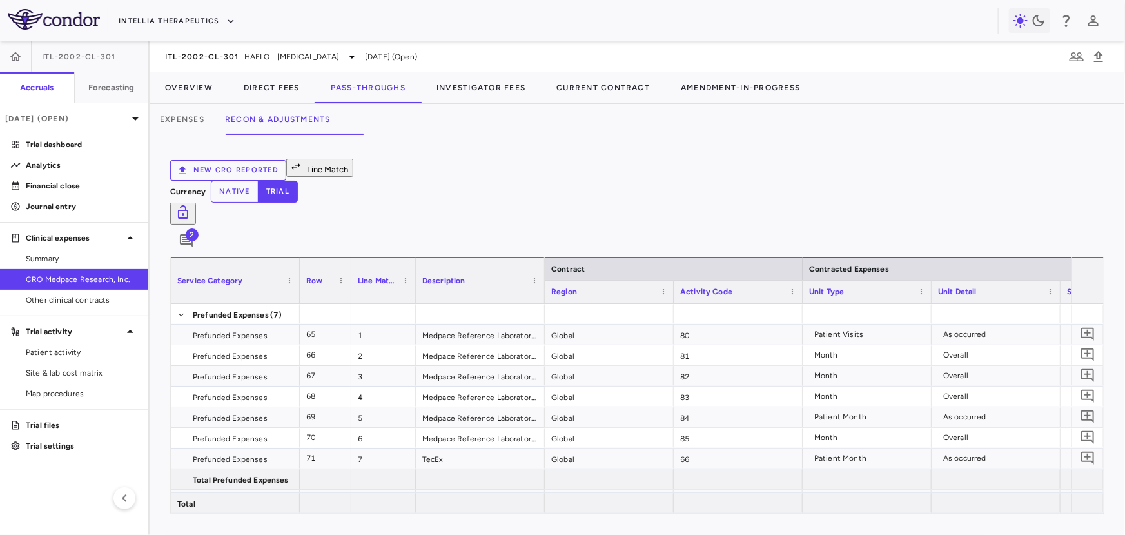
click at [353, 172] on button "Line Match" at bounding box center [319, 168] width 67 height 18
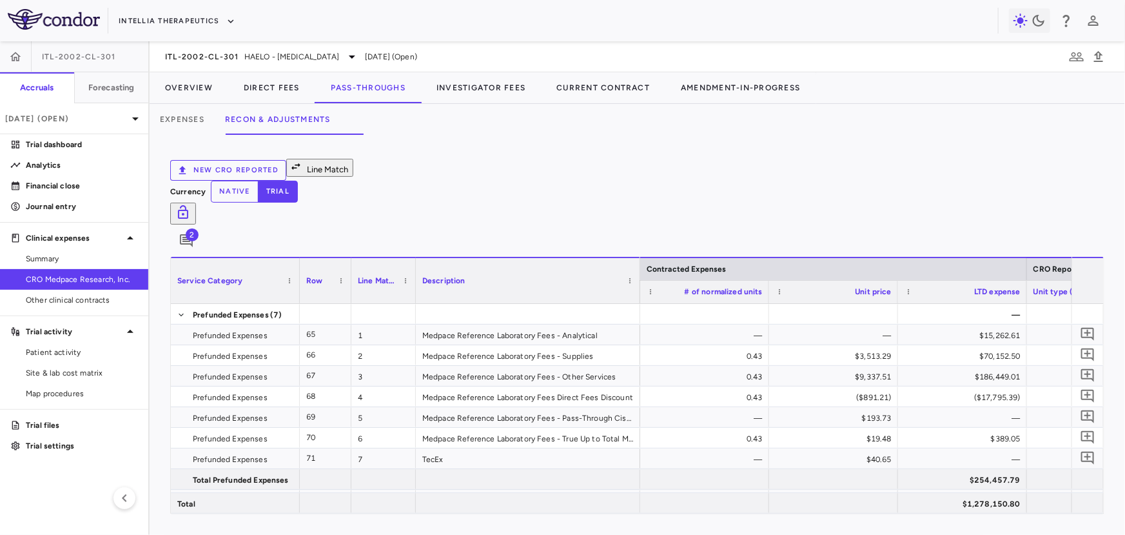
drag, startPoint x: 542, startPoint y: 228, endPoint x: 642, endPoint y: 232, distance: 100.7
click at [642, 258] on div at bounding box center [639, 280] width 5 height 45
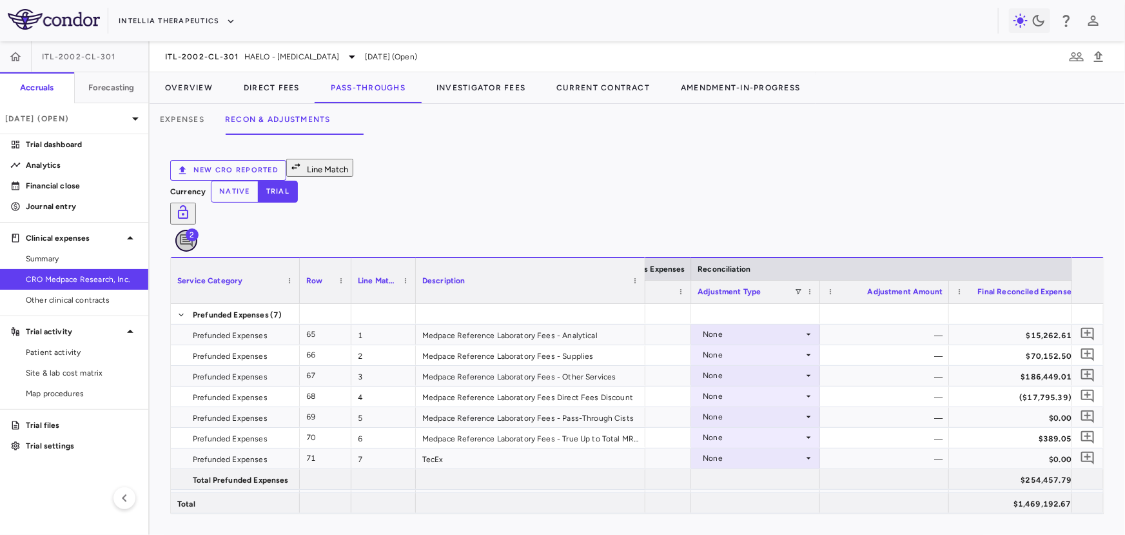
click at [193, 234] on icon "Add comment" at bounding box center [186, 240] width 13 height 13
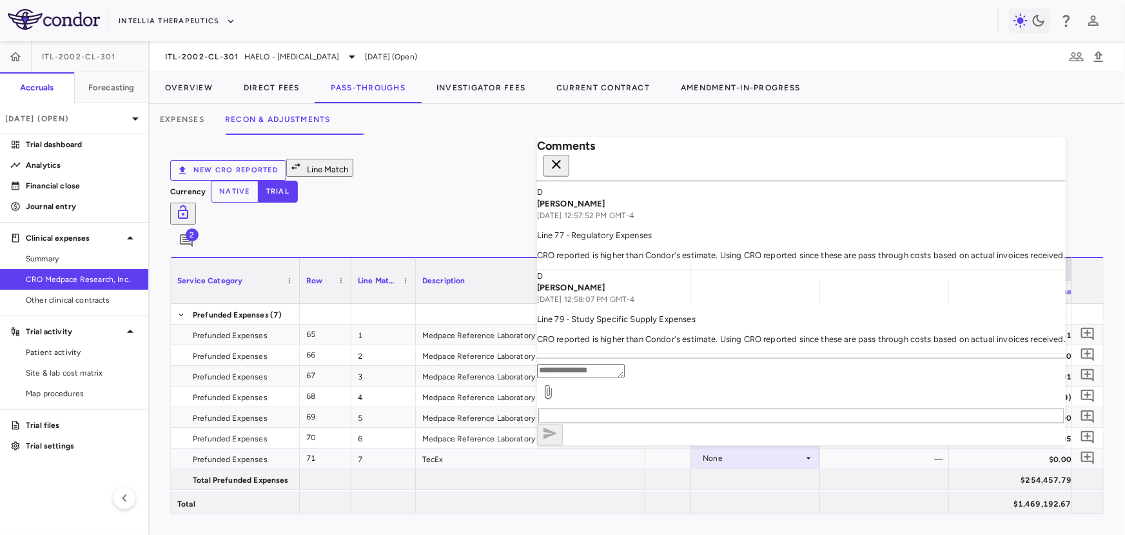
click at [564, 157] on icon "button" at bounding box center [556, 164] width 15 height 15
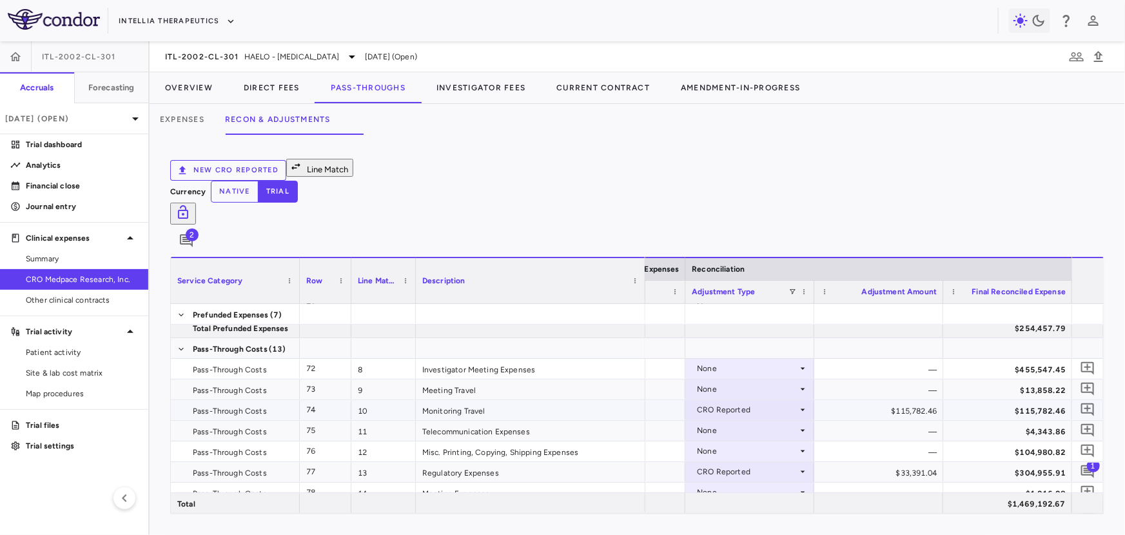
click at [500, 400] on div "Monitoring Travel" at bounding box center [531, 410] width 230 height 20
click at [278, 95] on button "Direct Fees" at bounding box center [271, 87] width 87 height 31
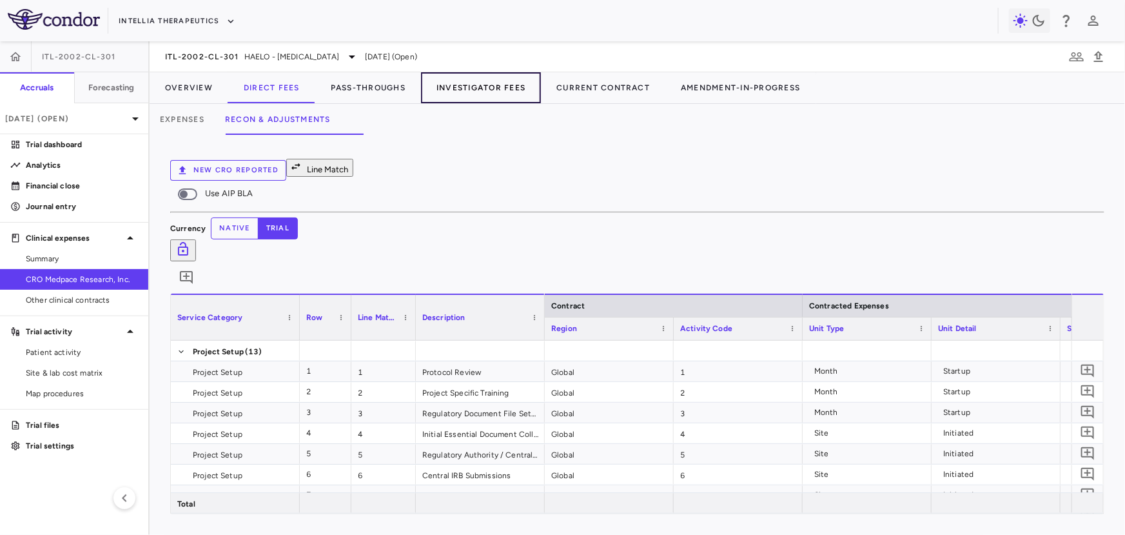
click at [462, 86] on button "Investigator Fees" at bounding box center [481, 87] width 120 height 31
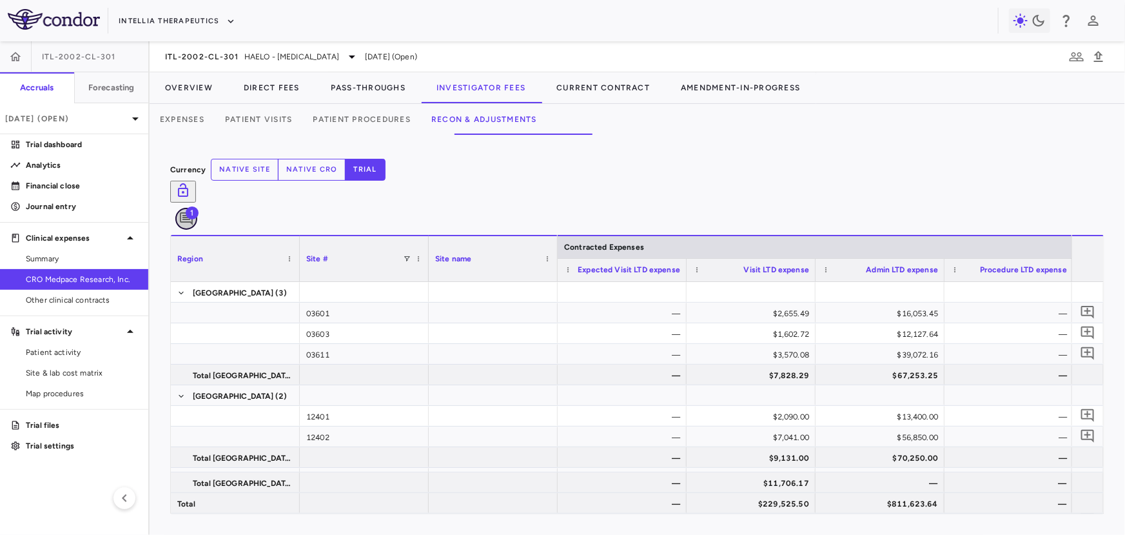
click at [197, 208] on button "button" at bounding box center [186, 219] width 22 height 22
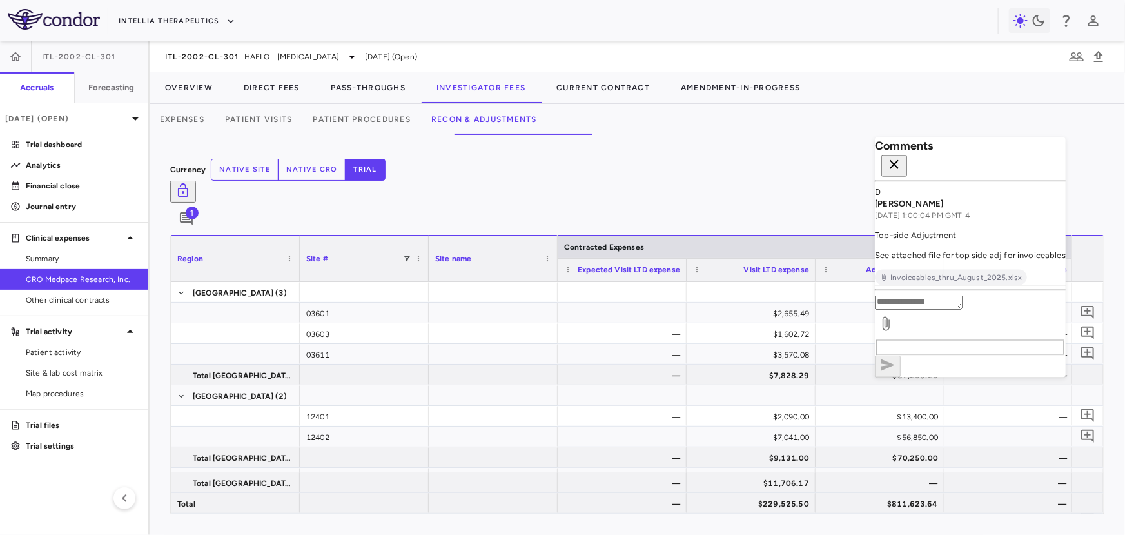
click at [903, 157] on icon "button" at bounding box center [894, 164] width 15 height 15
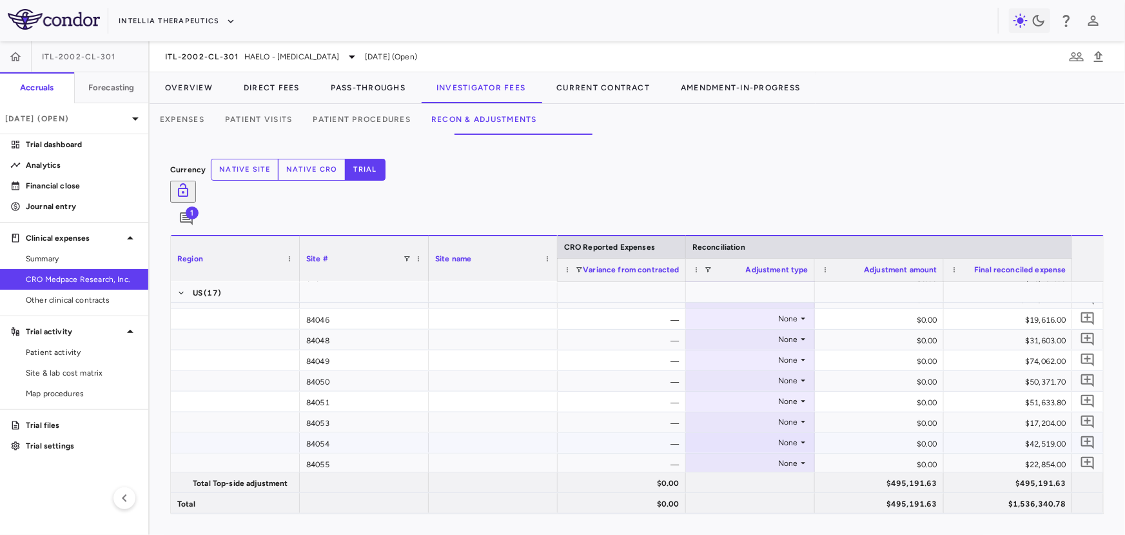
scroll to position [846, 0]
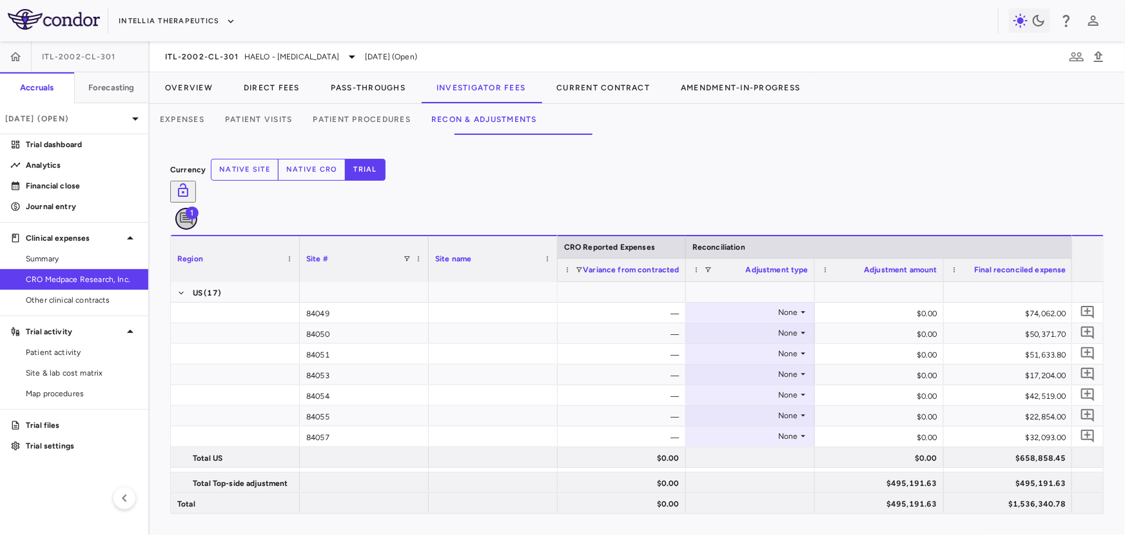
click at [197, 208] on button "button" at bounding box center [186, 219] width 22 height 22
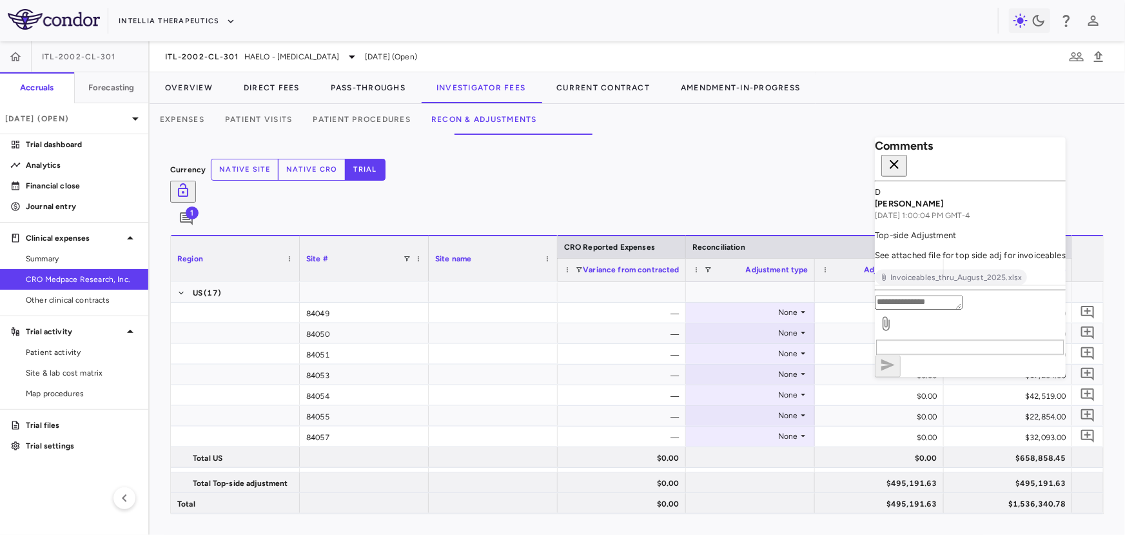
click at [949, 268] on div "D [PERSON_NAME] [DATE] 1:00:04 PM GMT-4 Top-side Adjustment See attached file f…" at bounding box center [971, 235] width 191 height 99
click at [949, 271] on span "Invoiceables_thru_August_2025.xlsx" at bounding box center [957, 277] width 142 height 12
click at [378, 99] on button "Pass-Throughs" at bounding box center [368, 87] width 106 height 31
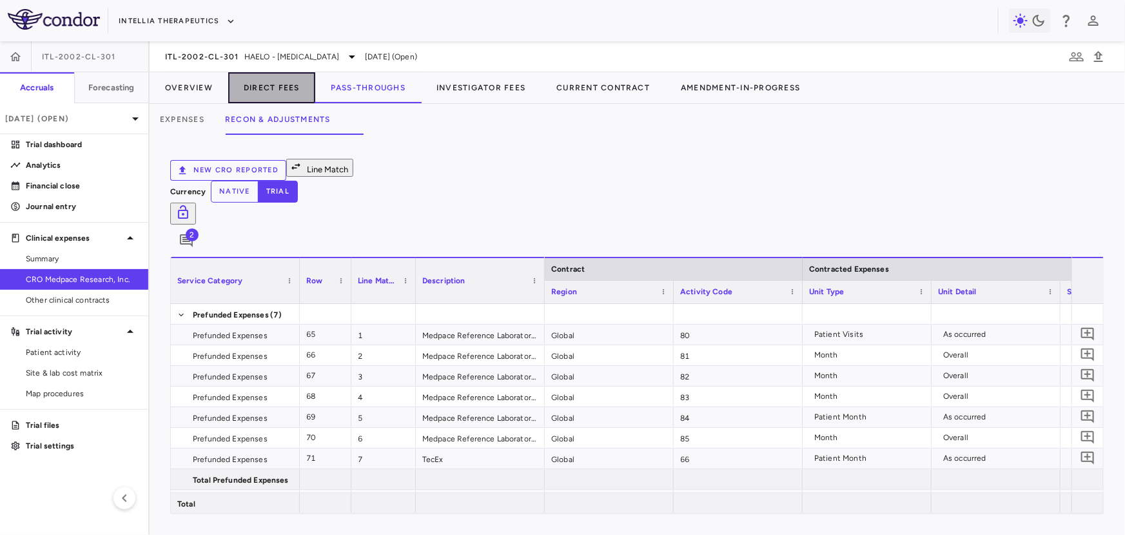
click at [261, 93] on button "Direct Fees" at bounding box center [271, 87] width 87 height 31
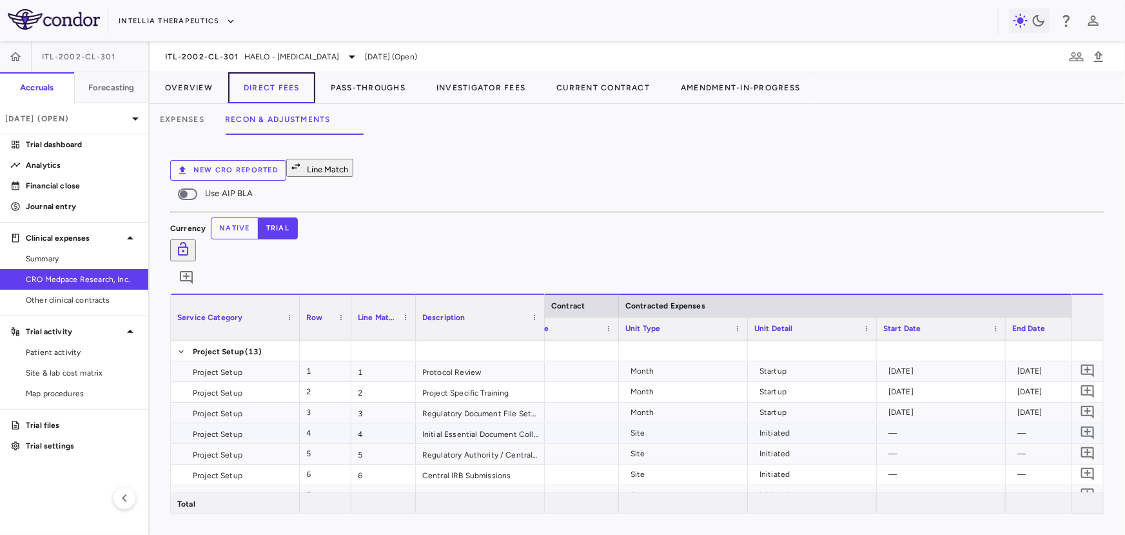
scroll to position [0, 251]
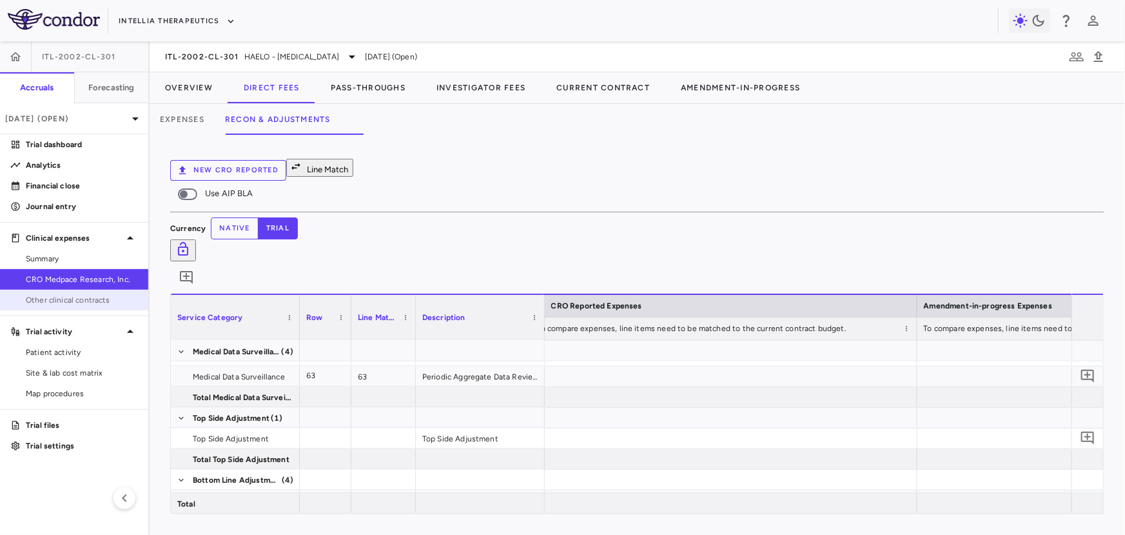
click at [92, 297] on span "Other clinical contracts" at bounding box center [82, 300] width 112 height 12
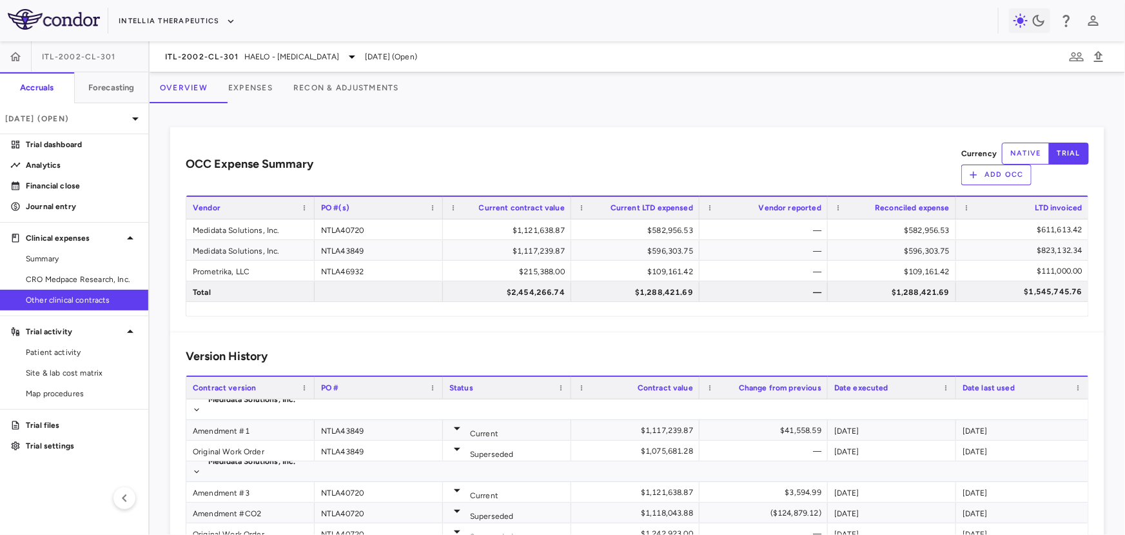
click at [275, 91] on button "Expenses" at bounding box center [250, 87] width 65 height 31
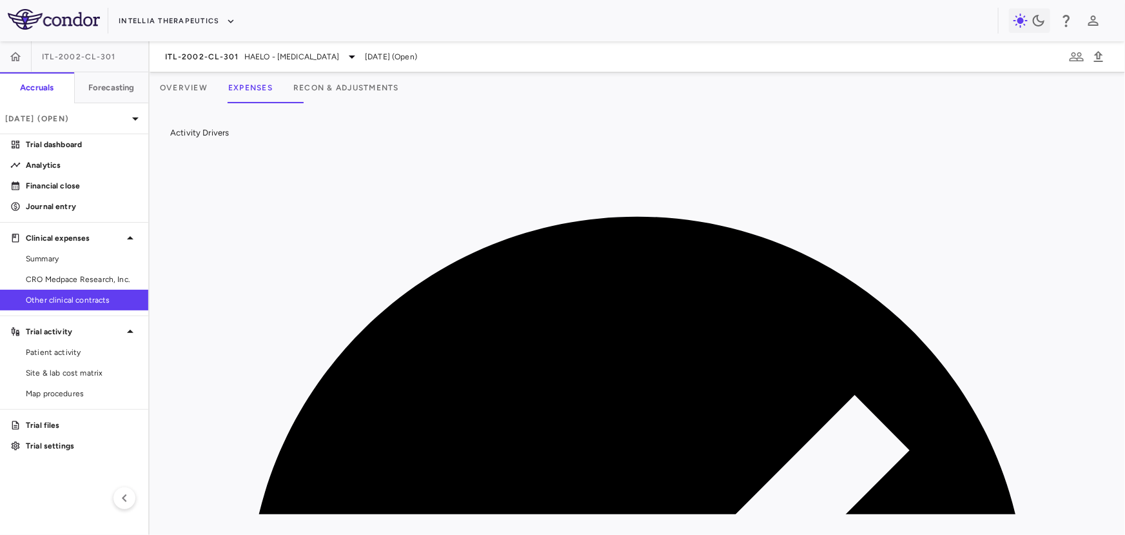
click at [409, 88] on button "Recon & Adjustments" at bounding box center [346, 87] width 126 height 31
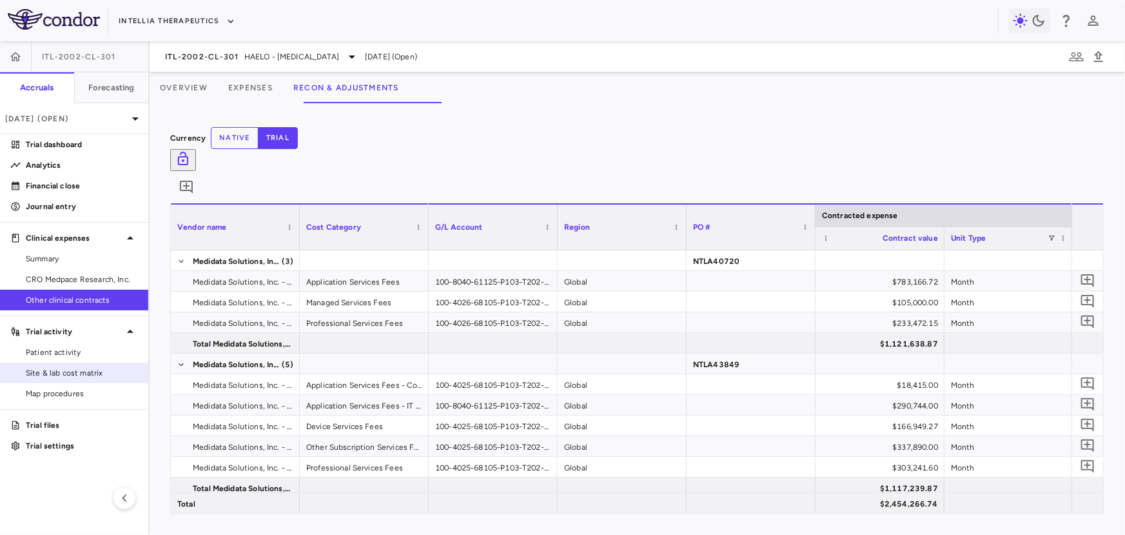
click at [111, 373] on span "Site & lab cost matrix" at bounding box center [82, 373] width 112 height 12
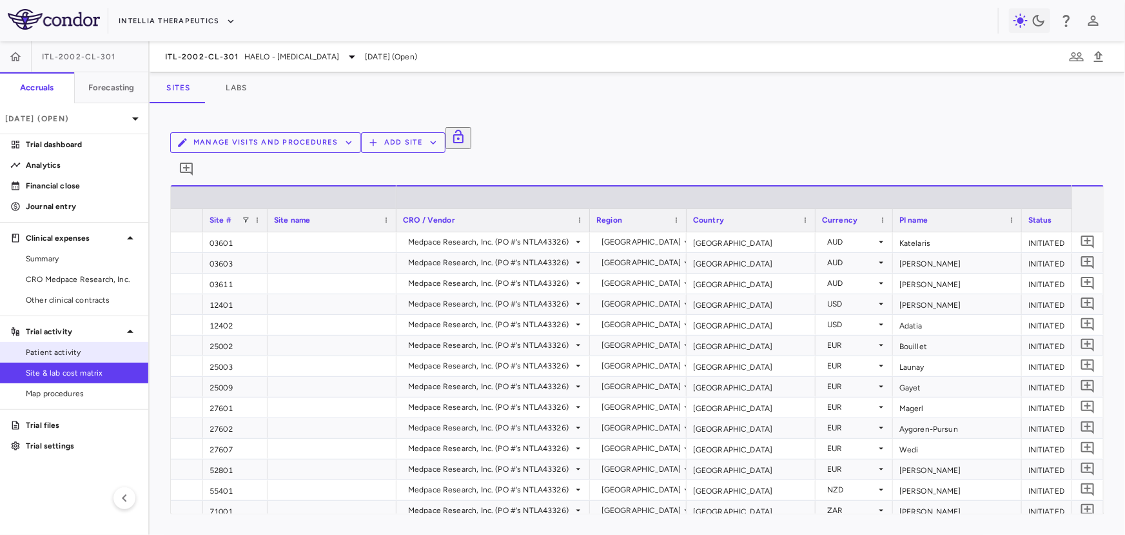
click at [76, 350] on span "Patient activity" at bounding box center [82, 352] width 112 height 12
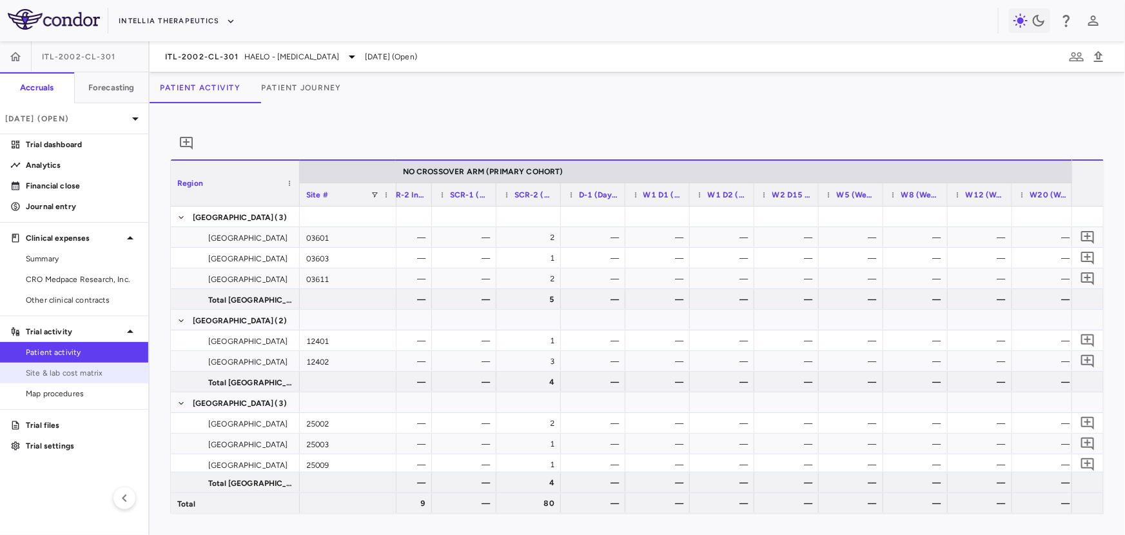
click at [50, 371] on span "Site & lab cost matrix" at bounding box center [82, 373] width 112 height 12
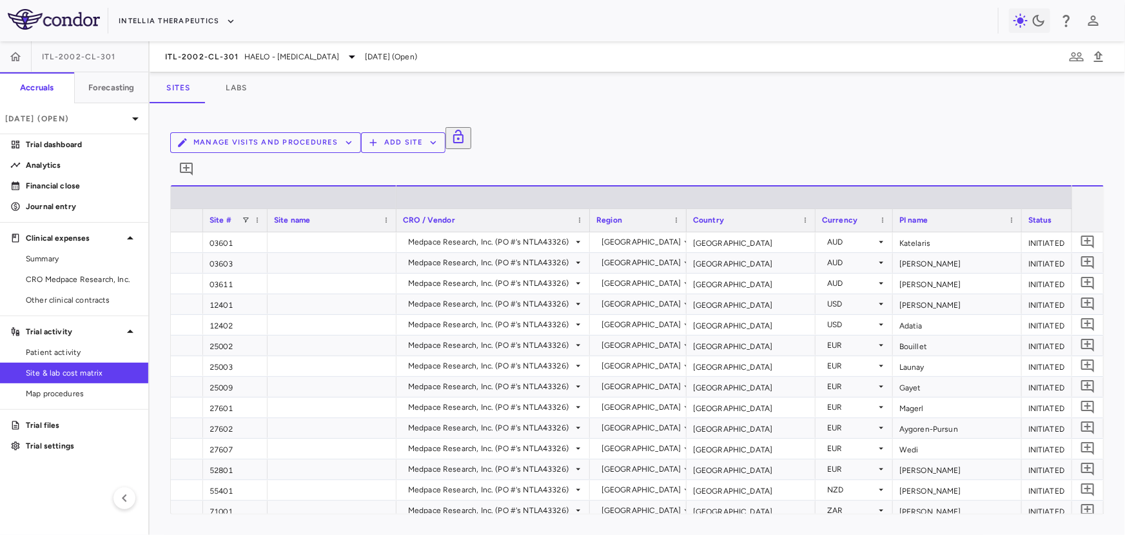
click at [361, 141] on button "Manage Visits and Procedures" at bounding box center [265, 142] width 191 height 21
click at [811, 166] on li "Visit Schedules" at bounding box center [851, 168] width 137 height 19
type input "**********"
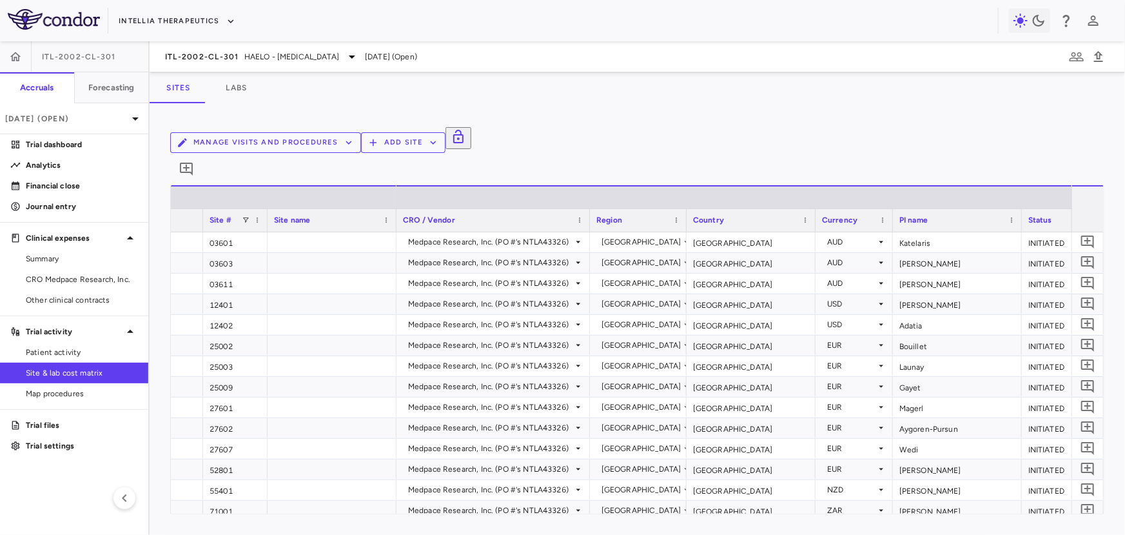
type input "**********"
type input "*********"
type input "**********"
type input "******"
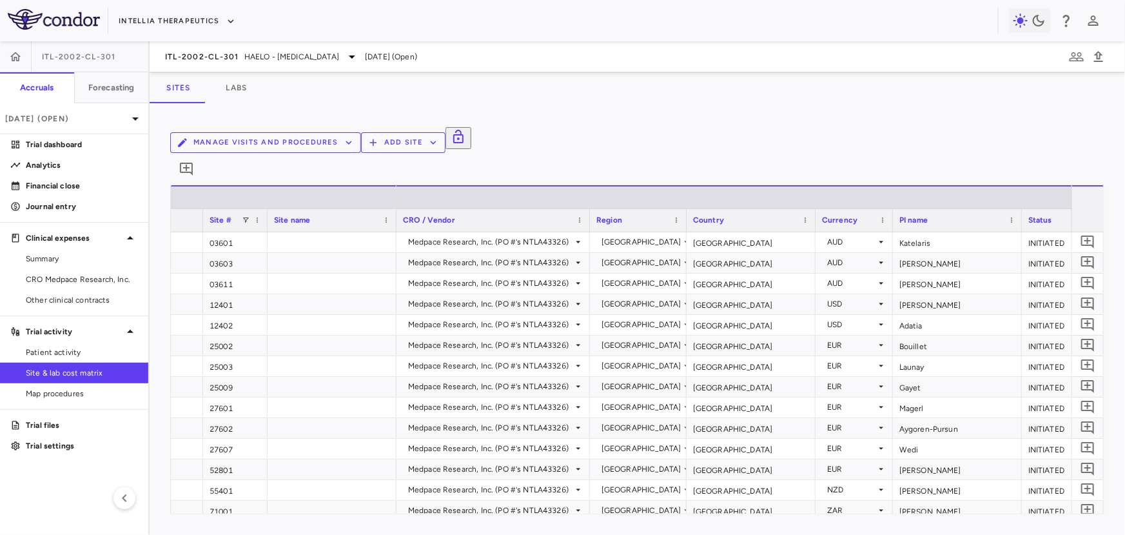
type input "**********"
type input "******"
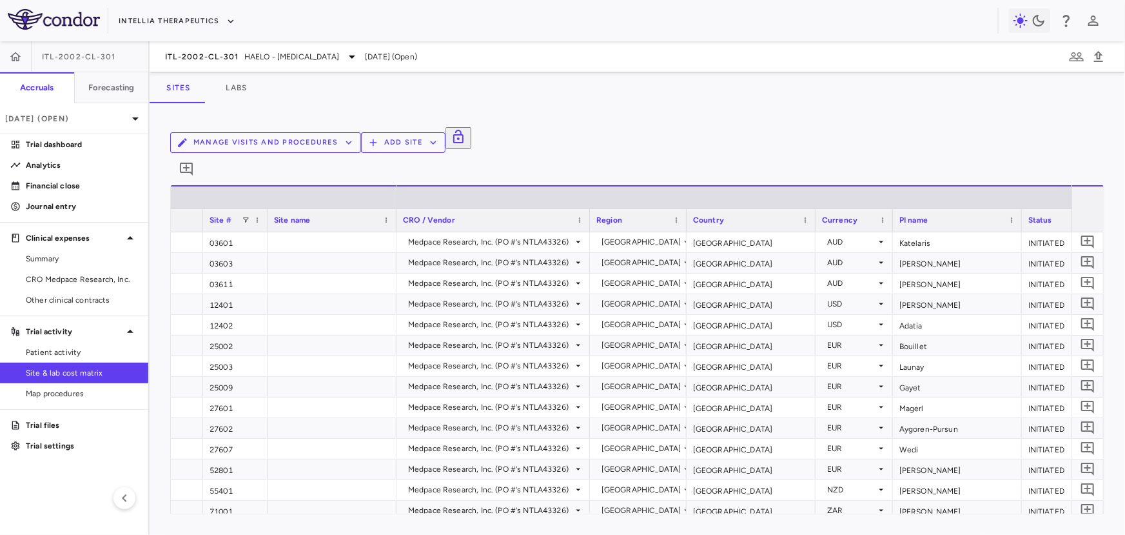
type input "*******"
type input "**********"
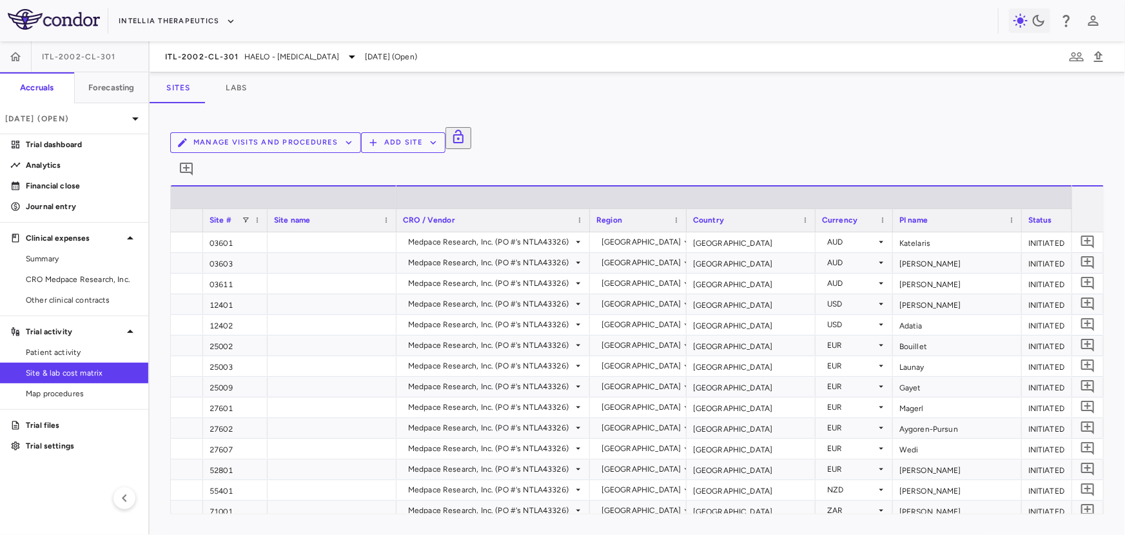
click at [1103, 54] on icon "button" at bounding box center [1098, 56] width 15 height 15
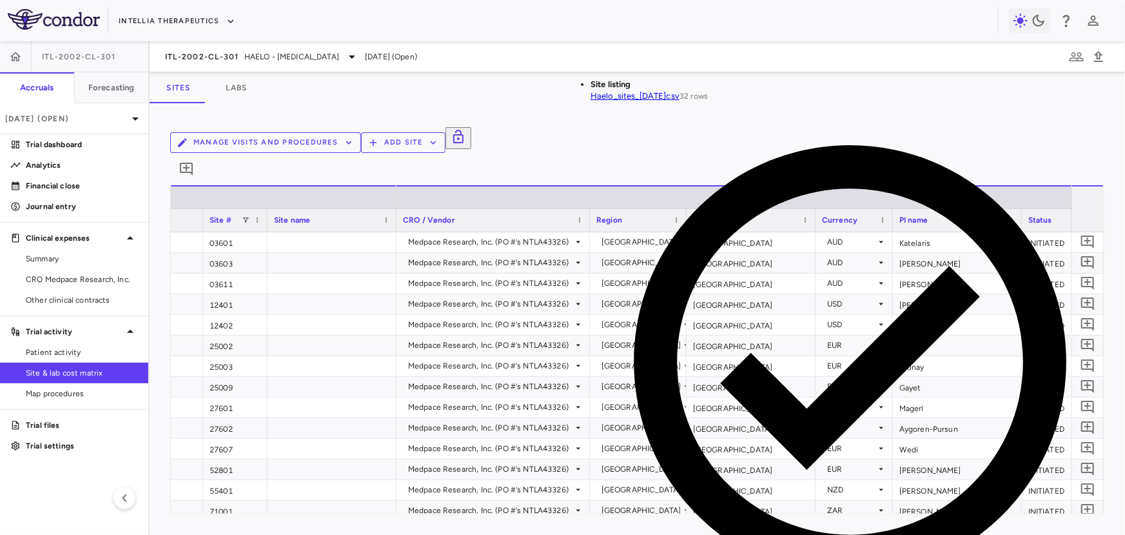
click at [940, 64] on div "ITL-2002-CL-301 HAELO - [MEDICAL_DATA] [DATE] (Open)" at bounding box center [638, 56] width 976 height 31
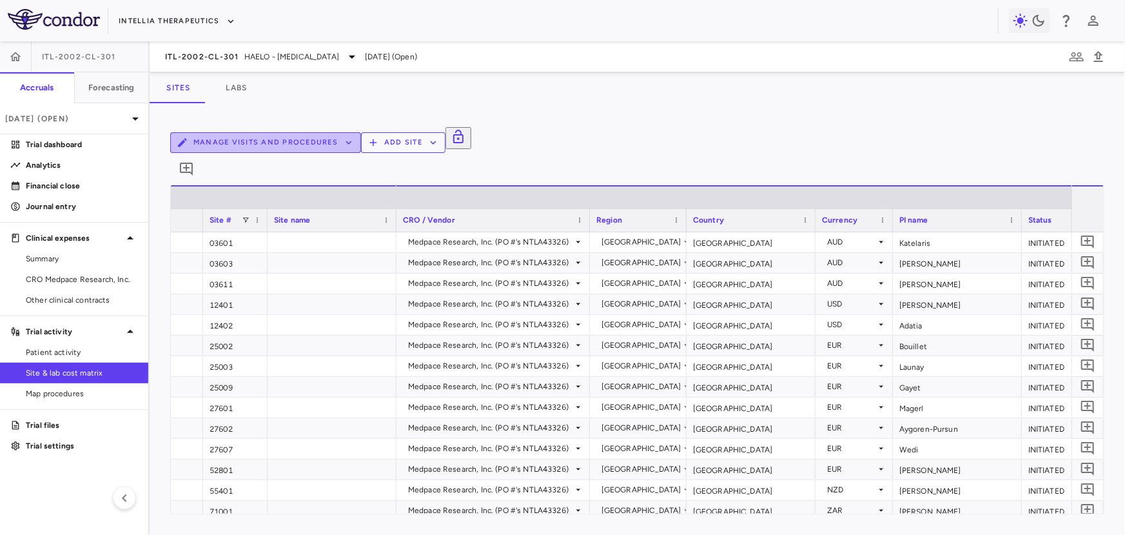
click at [361, 142] on button "Manage Visits and Procedures" at bounding box center [265, 142] width 191 height 21
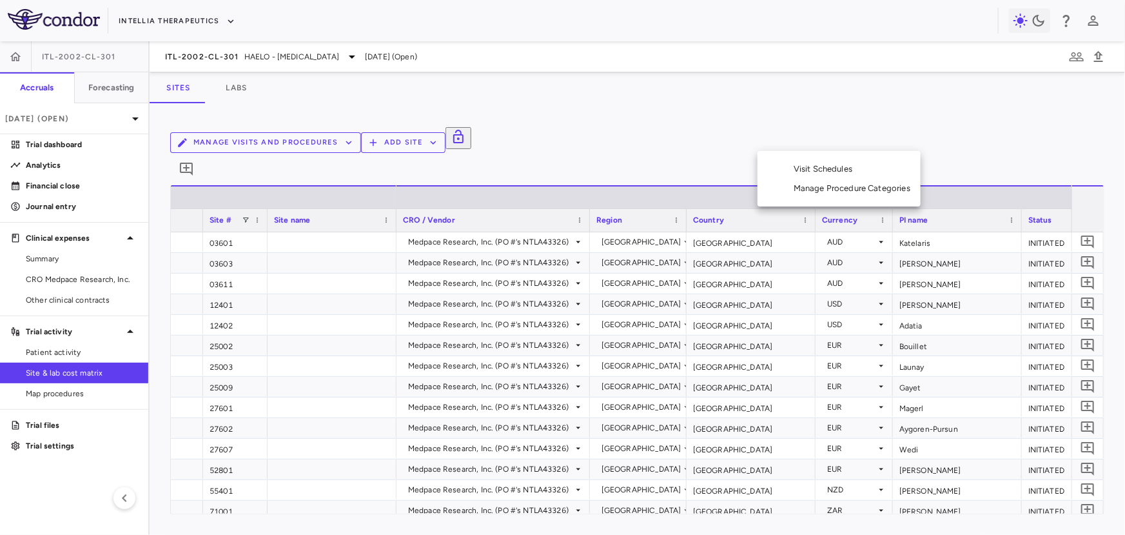
click at [849, 168] on li "Visit Schedules" at bounding box center [851, 168] width 137 height 19
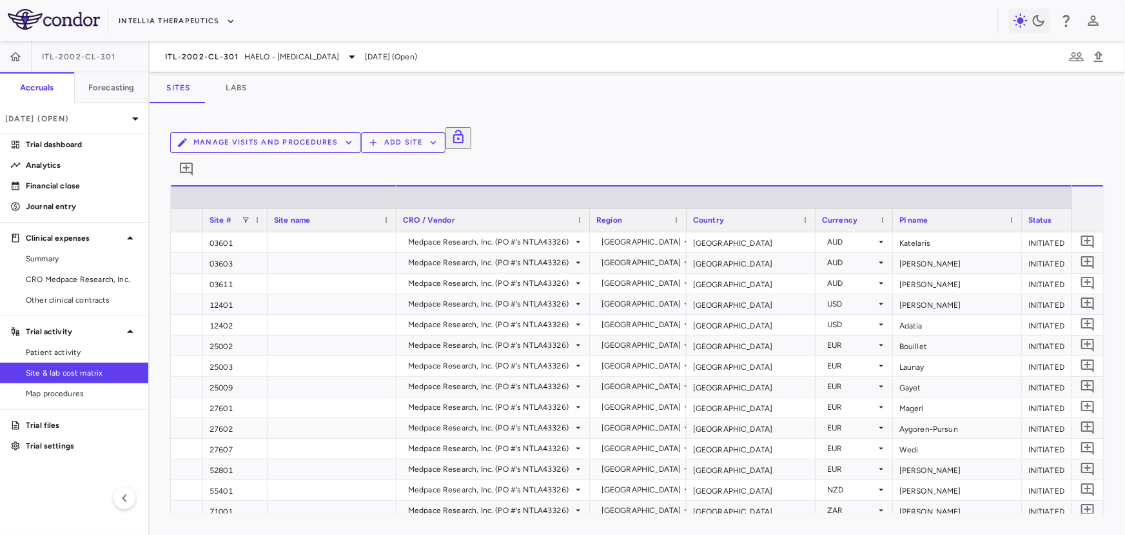
click at [236, 67] on li "No Crossover Arm" at bounding box center [131, 61] width 210 height 12
type input "**********"
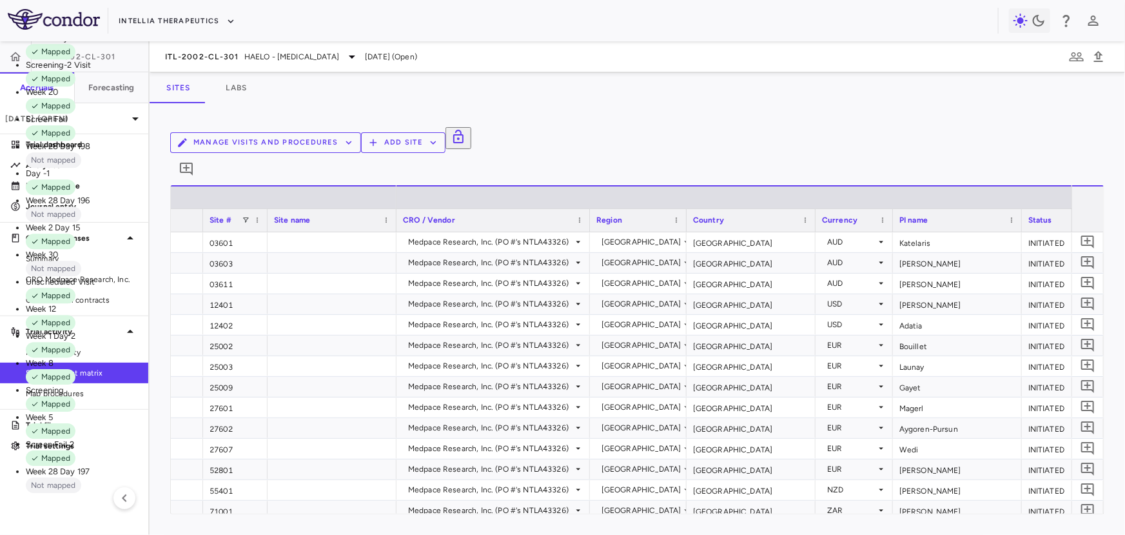
click at [236, 466] on p "Week 28 Day 197" at bounding box center [131, 472] width 210 height 12
type input "**********"
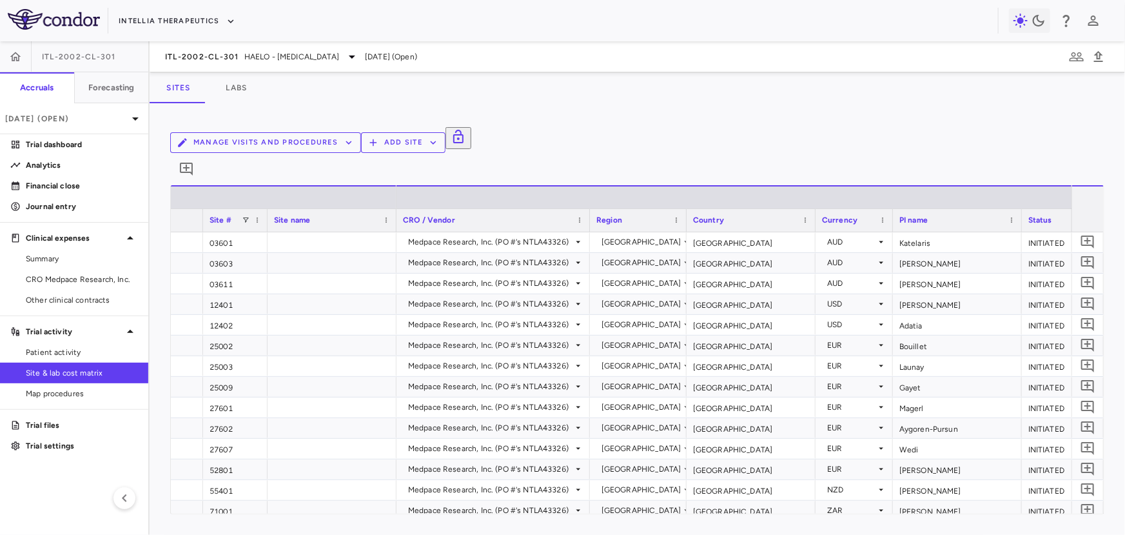
type input "**********"
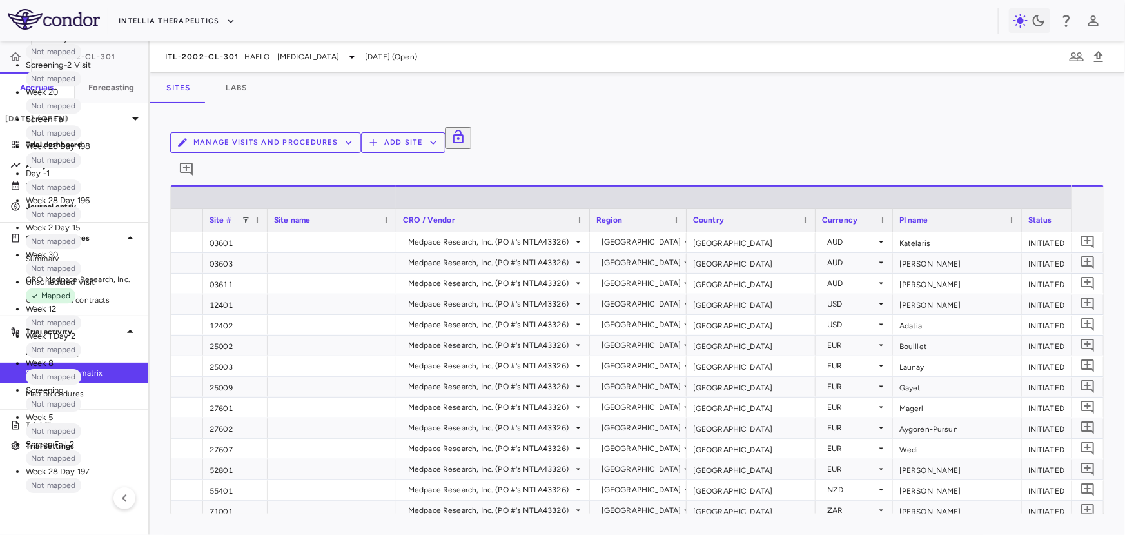
click at [236, 141] on li "Screen Fail Not mapped" at bounding box center [131, 126] width 210 height 27
type input "**********"
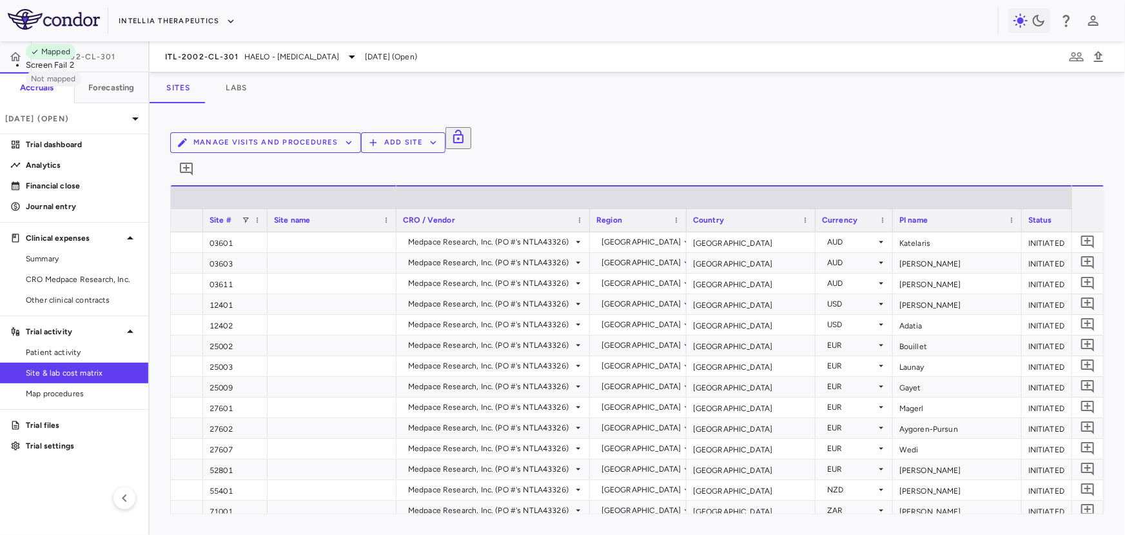
click at [236, 71] on p "Screen Fail 2" at bounding box center [131, 65] width 210 height 12
type input "**********"
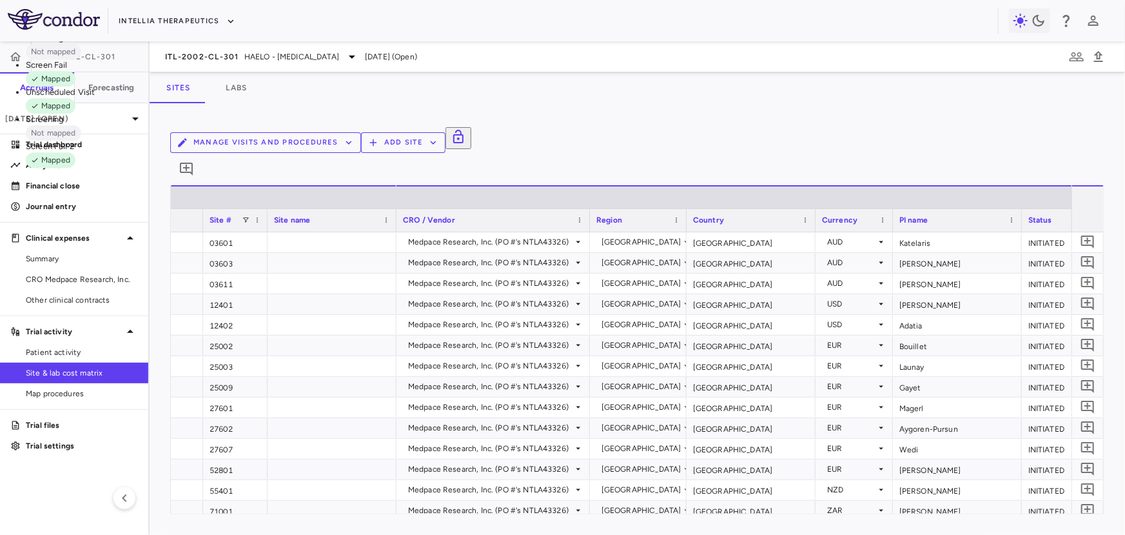
click at [236, 141] on li "Screening Not mapped" at bounding box center [131, 126] width 210 height 27
type input "*********"
click at [236, 44] on p "Screening-2 Visit" at bounding box center [131, 38] width 210 height 12
type input "**********"
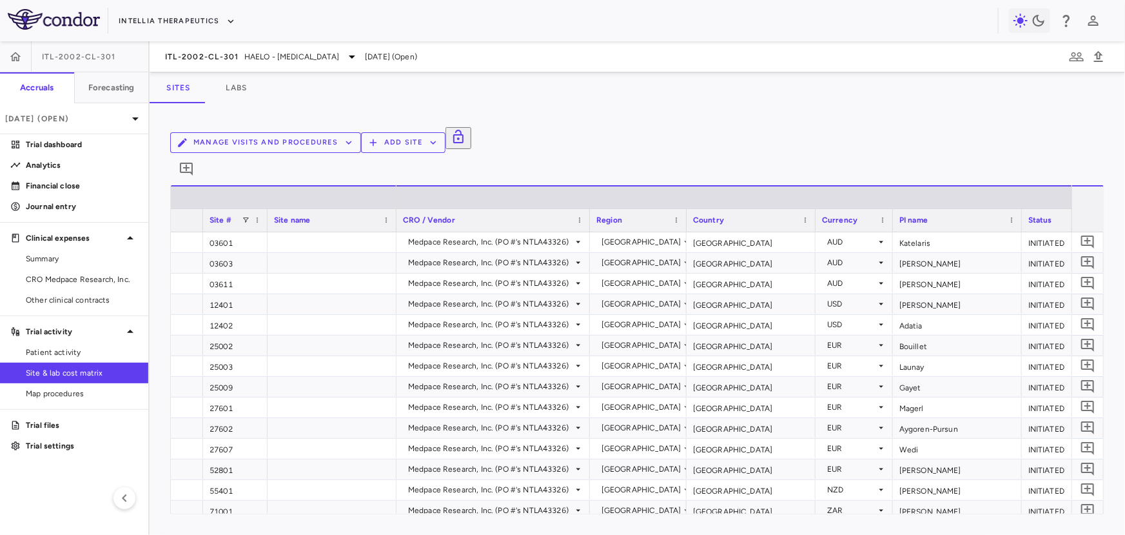
scroll to position [176, 0]
click at [361, 147] on button "Manage Visits and Procedures" at bounding box center [265, 142] width 191 height 21
click at [846, 165] on li "Visit Schedules" at bounding box center [851, 168] width 137 height 19
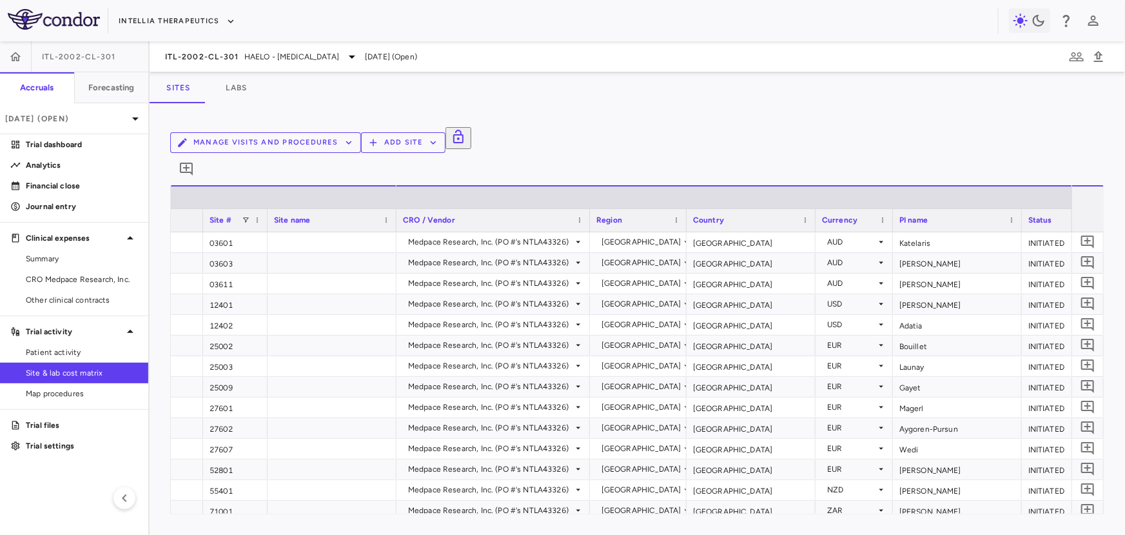
type input "**********"
click at [361, 143] on button "Manage Visits and Procedures" at bounding box center [265, 142] width 191 height 21
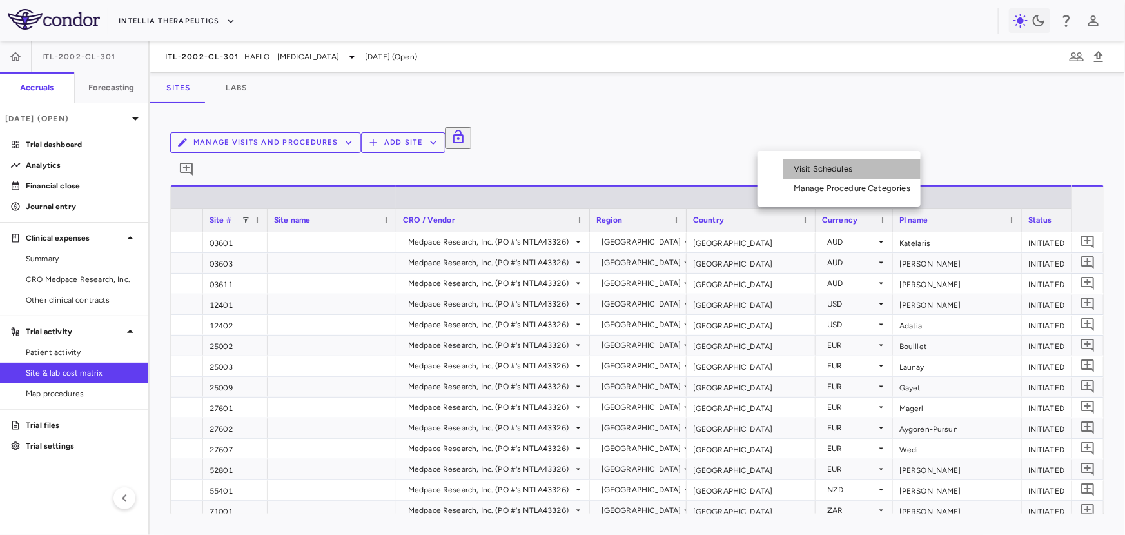
click at [863, 169] on li "Visit Schedules" at bounding box center [851, 168] width 137 height 19
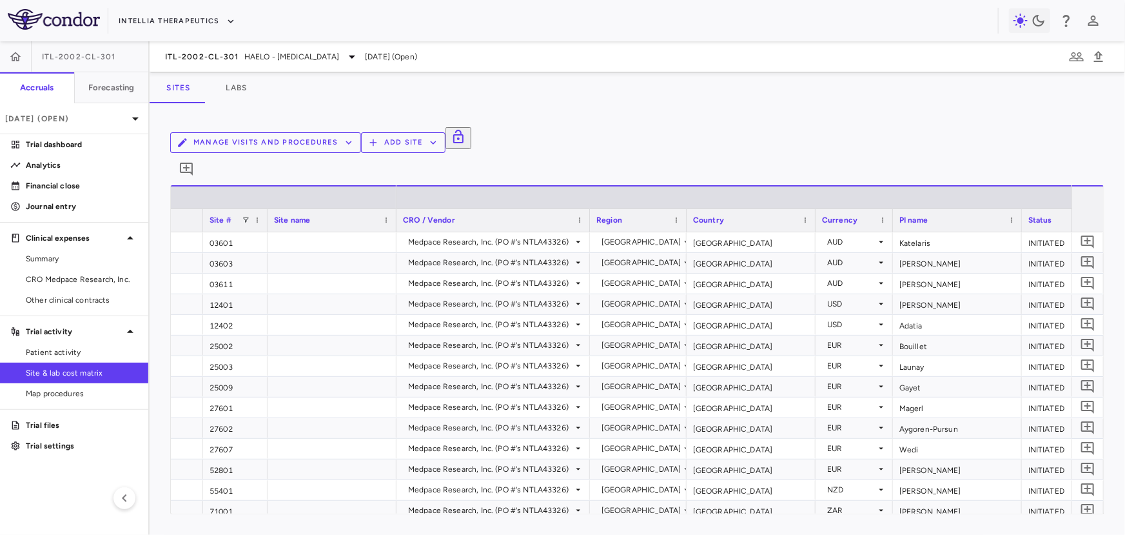
type input "**********"
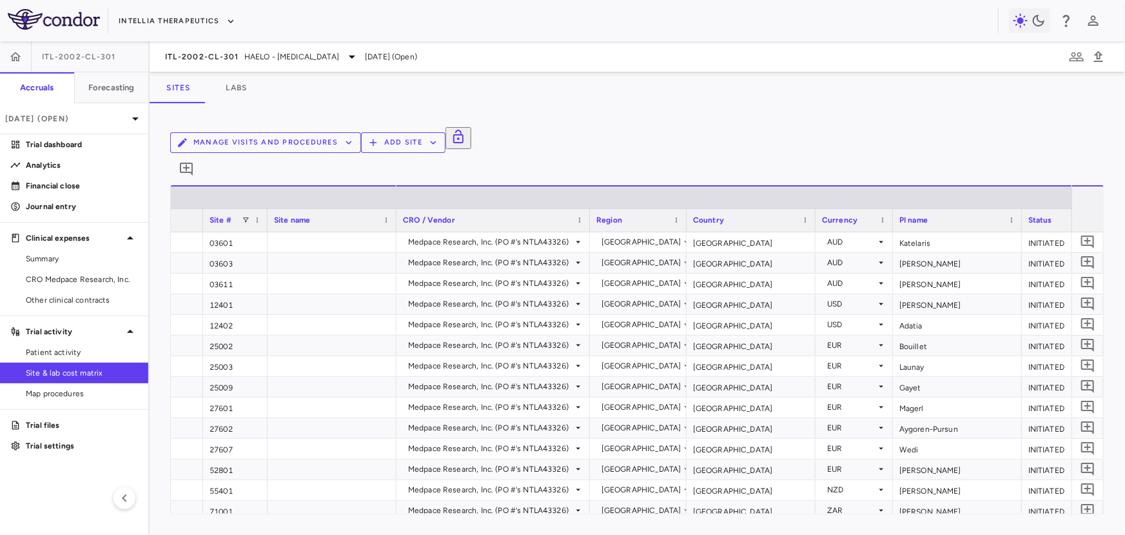
type input "*********"
type input "**********"
type input "******"
type input "**********"
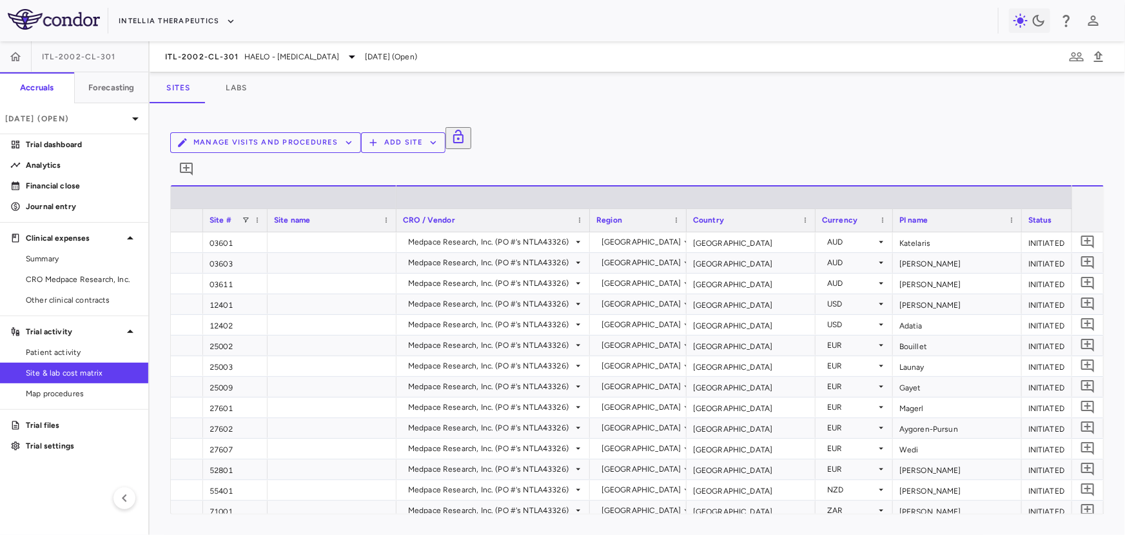
type input "**********"
type input "******"
type input "*******"
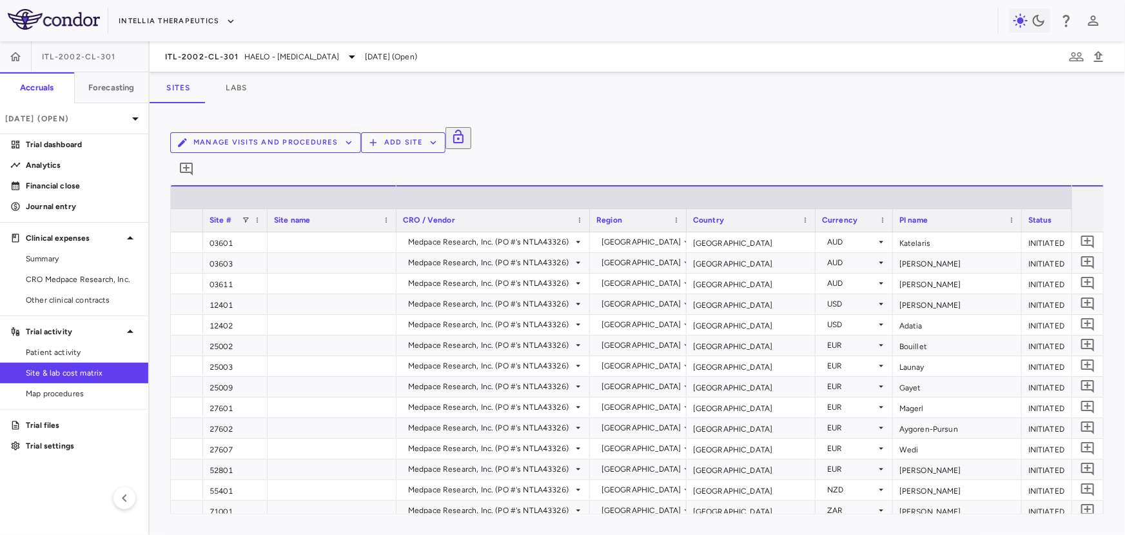
type input "**********"
click at [225, 88] on button "Labs" at bounding box center [237, 87] width 58 height 31
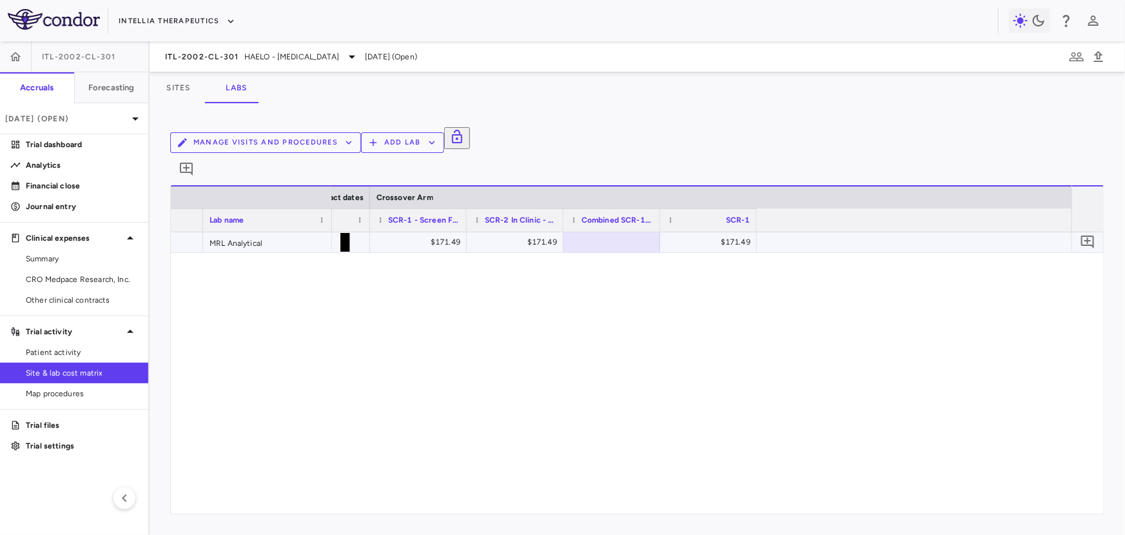
scroll to position [0, 836]
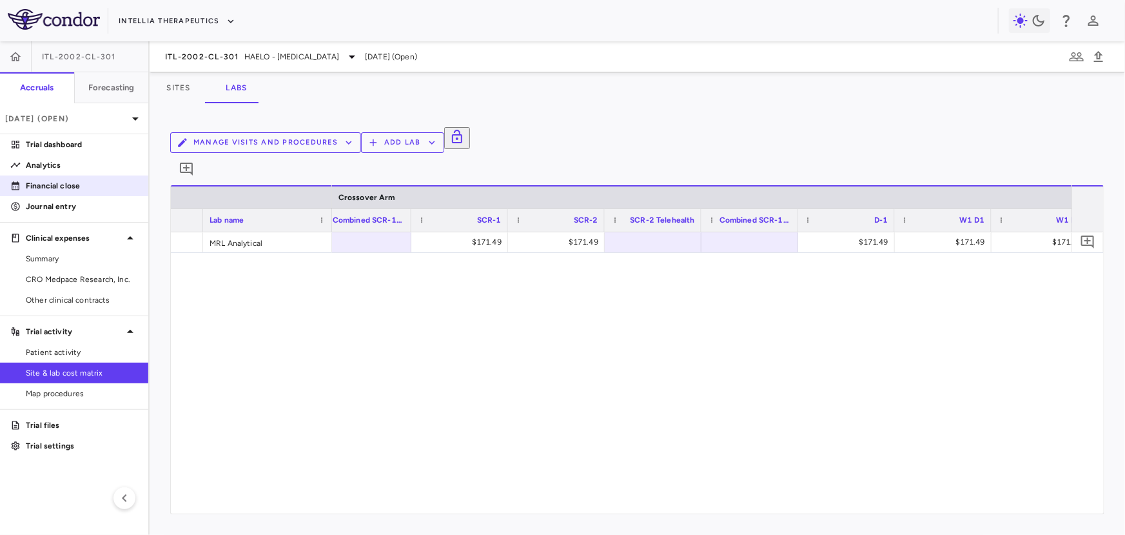
click at [97, 175] on aside "ITL-2002-CL-301 Accruals Forecasting [DATE] (Open) Trial dashboard Analytics Fi…" at bounding box center [75, 287] width 150 height 493
click at [91, 148] on p "Trial dashboard" at bounding box center [82, 145] width 112 height 12
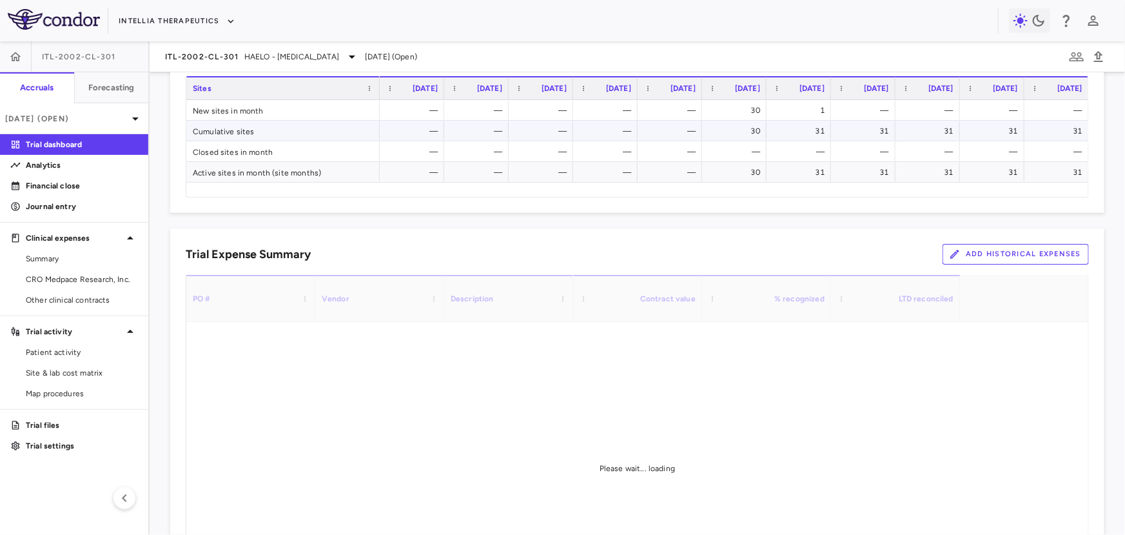
scroll to position [667, 0]
click at [104, 186] on p "Financial close" at bounding box center [82, 186] width 112 height 12
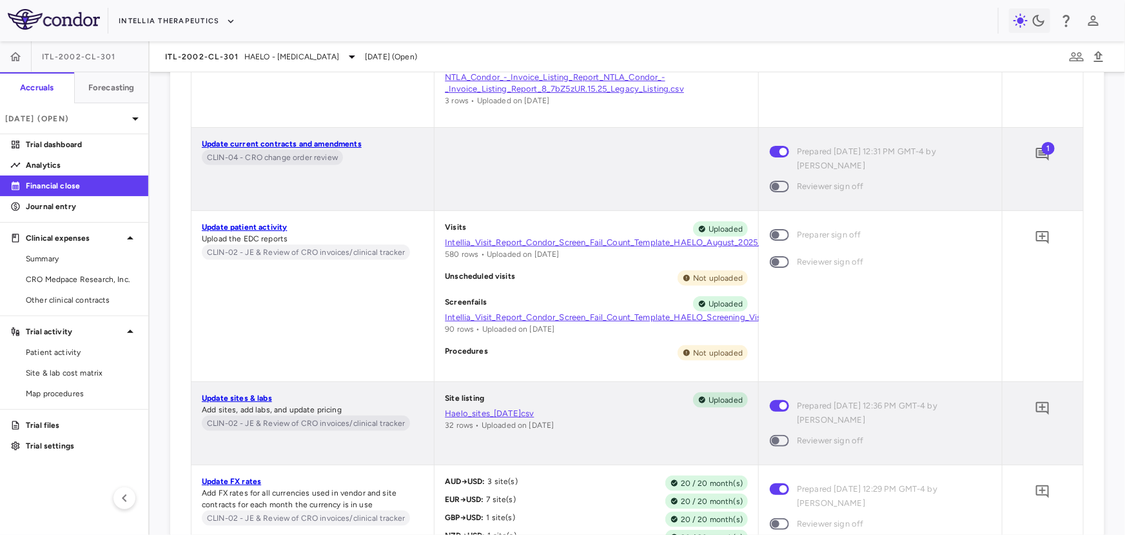
scroll to position [5643, 0]
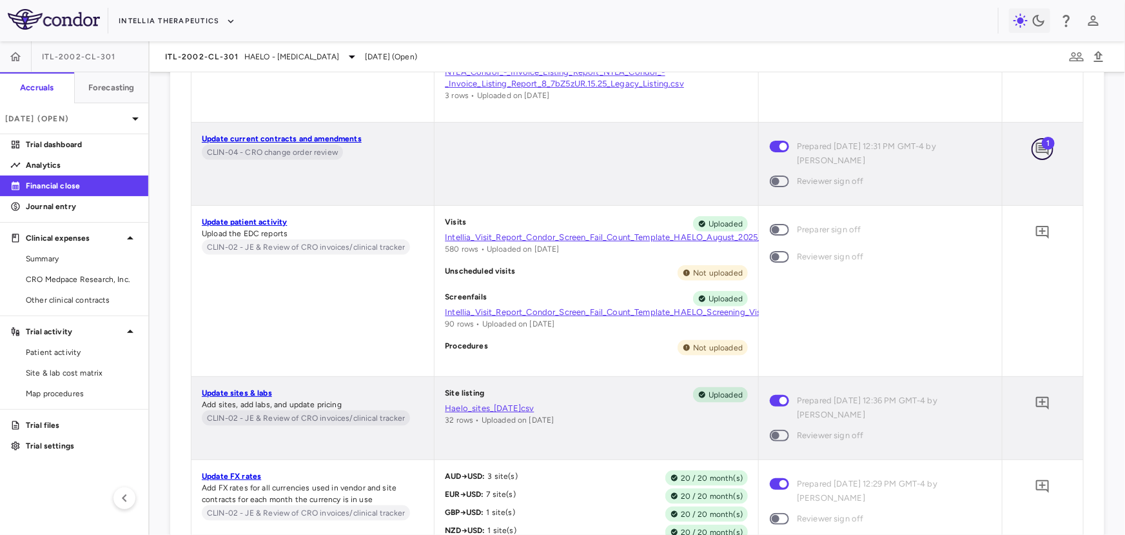
click at [1043, 146] on icon "Add comment" at bounding box center [1042, 148] width 15 height 15
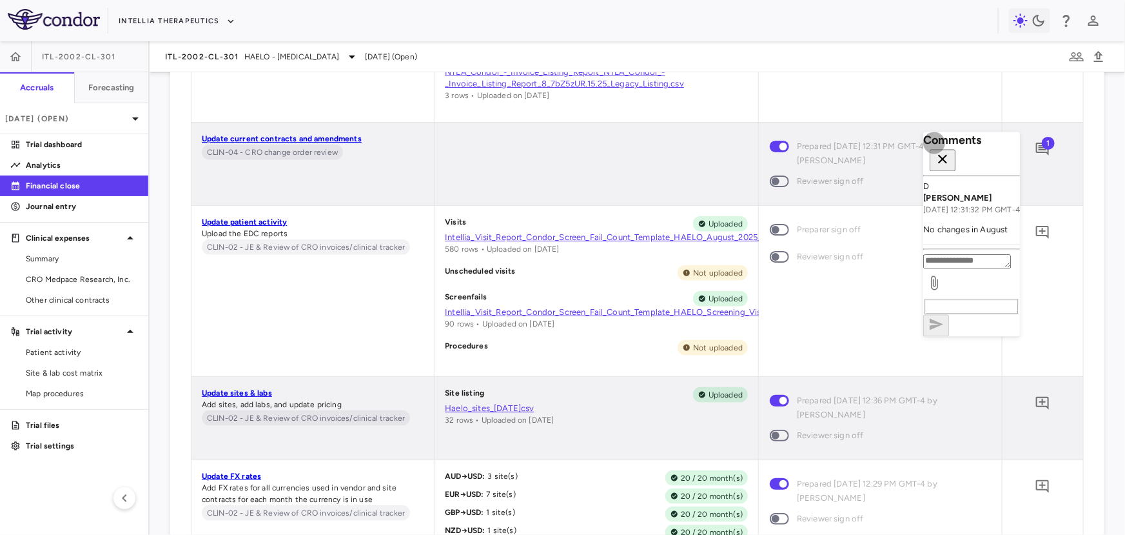
click at [951, 153] on icon "button" at bounding box center [943, 159] width 15 height 15
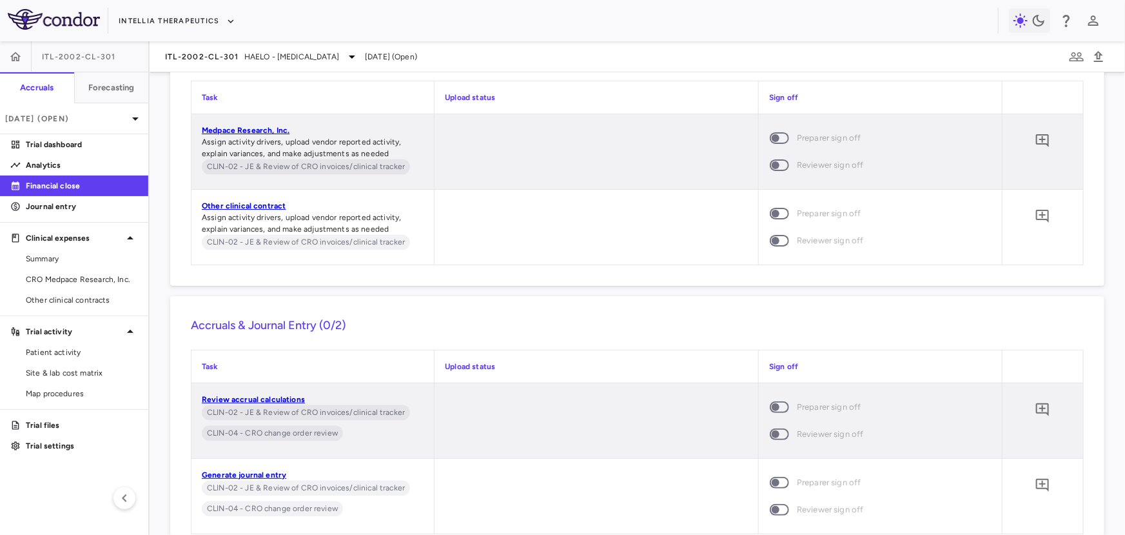
scroll to position [6258, 0]
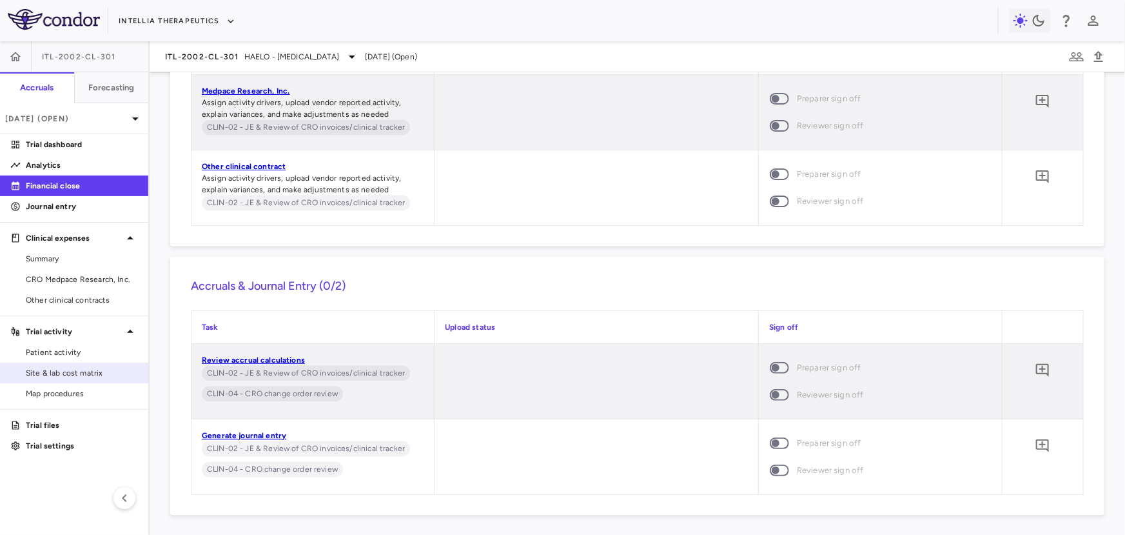
click at [99, 370] on span "Site & lab cost matrix" at bounding box center [82, 373] width 112 height 12
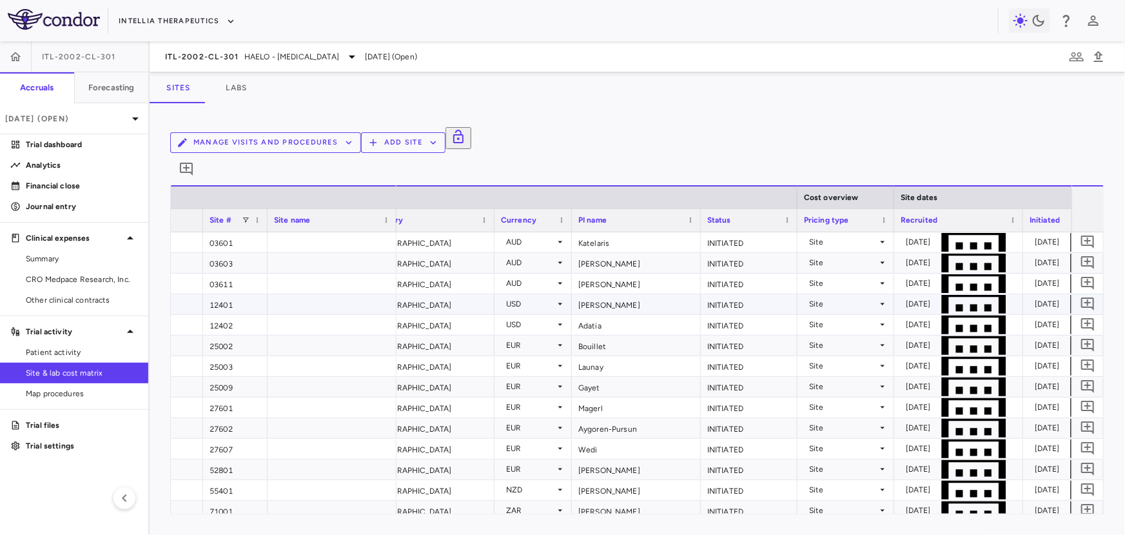
scroll to position [0, 518]
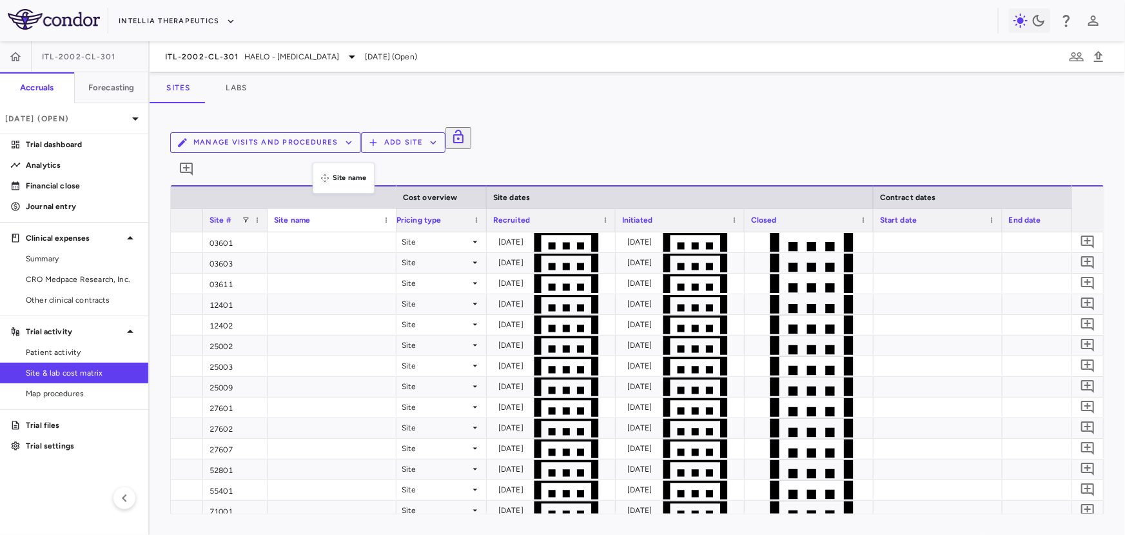
drag, startPoint x: 319, startPoint y: 170, endPoint x: 322, endPoint y: 104, distance: 66.5
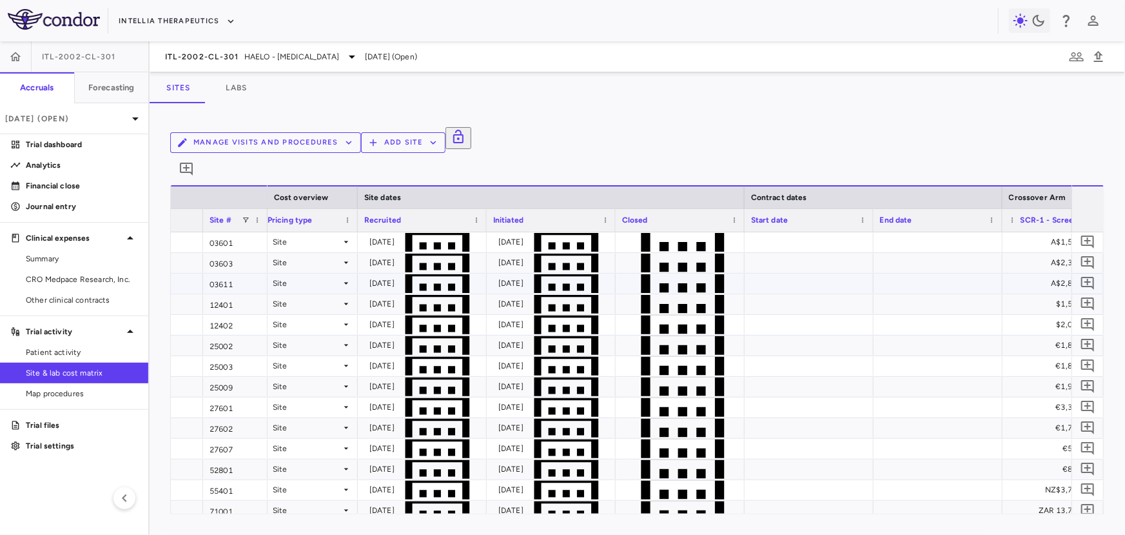
scroll to position [0, 954]
